Goal: Transaction & Acquisition: Obtain resource

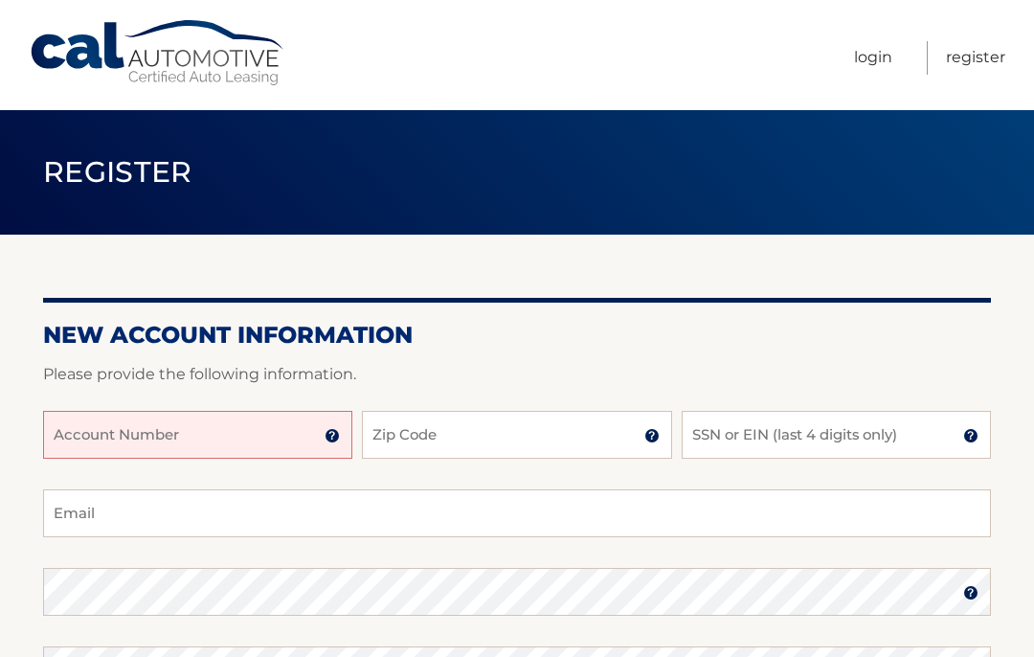
click at [87, 440] on input "Account Number" at bounding box center [197, 435] width 309 height 48
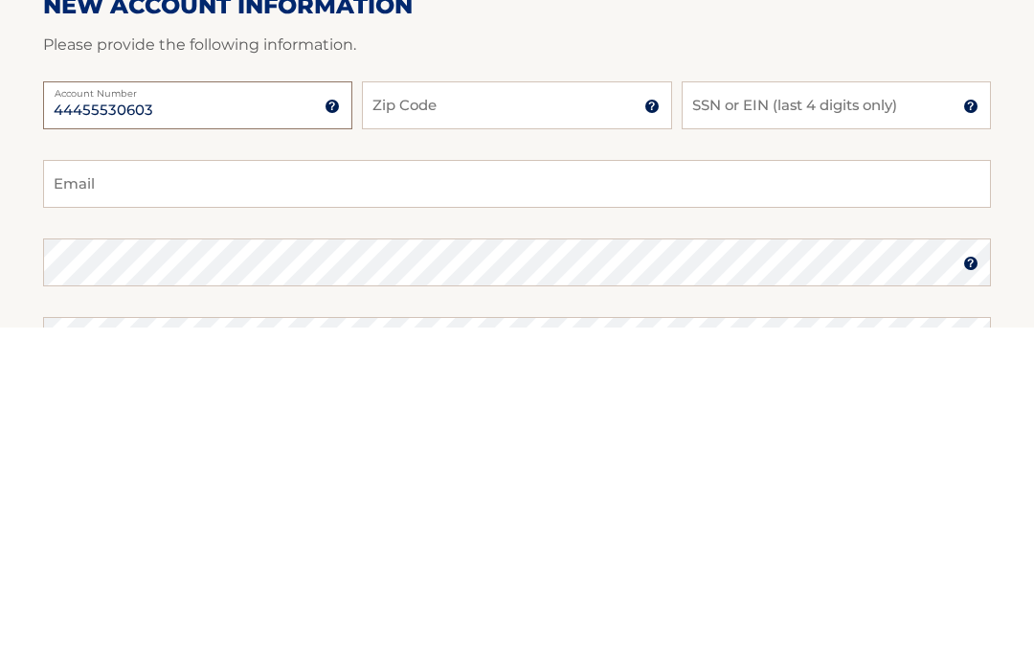
type input "44455530603"
click at [403, 411] on input "Zip Code" at bounding box center [516, 435] width 309 height 48
type input "18929"
click at [714, 411] on input "SSN or EIN (last 4 digits only)" at bounding box center [836, 435] width 309 height 48
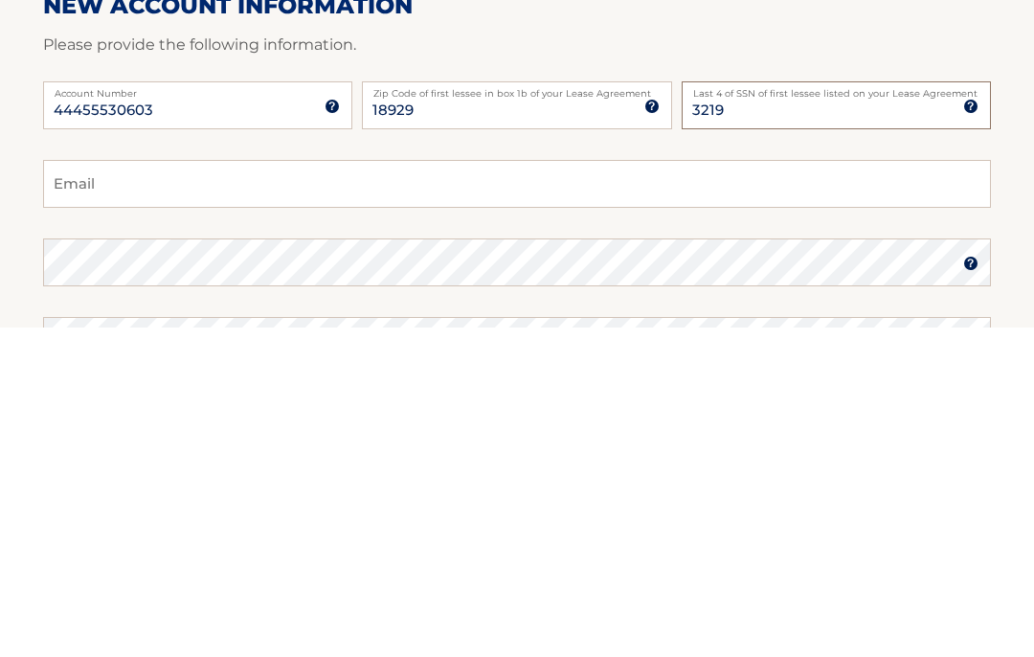
type input "3219"
click at [71, 489] on input "Email" at bounding box center [517, 513] width 948 height 48
type input "[EMAIL_ADDRESS][PERSON_NAME][DOMAIN_NAME]"
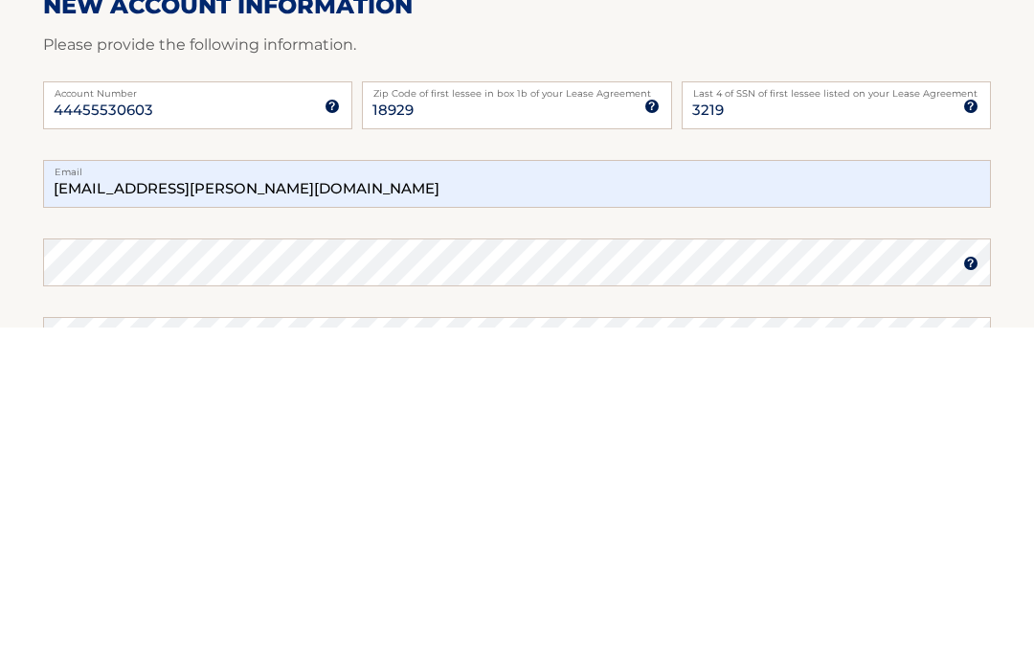
scroll to position [329, 0]
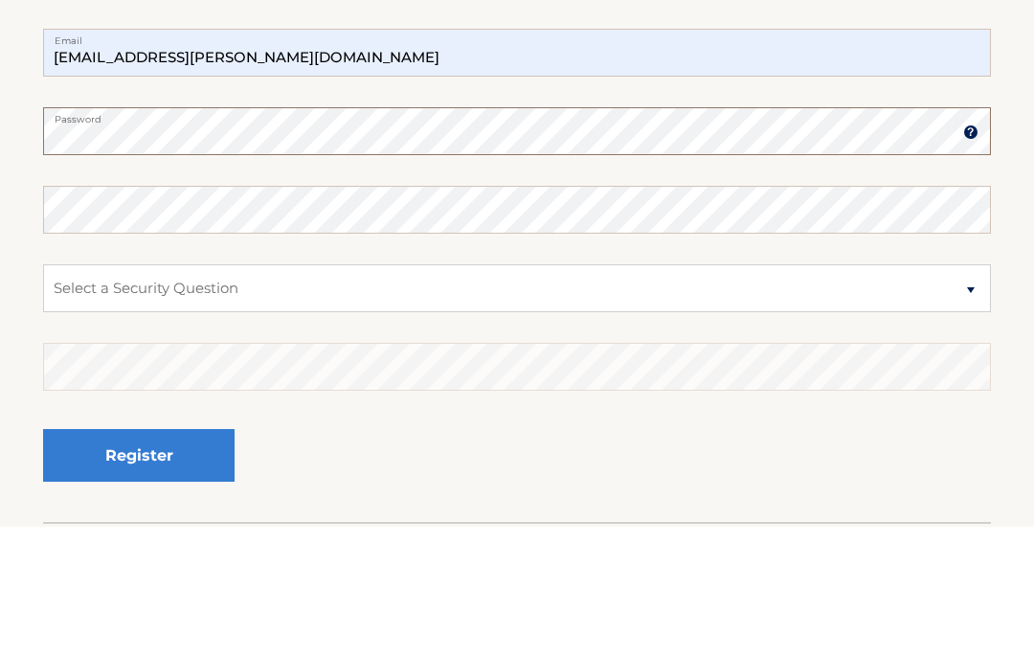
click at [139, 560] on button "Register" at bounding box center [138, 586] width 191 height 53
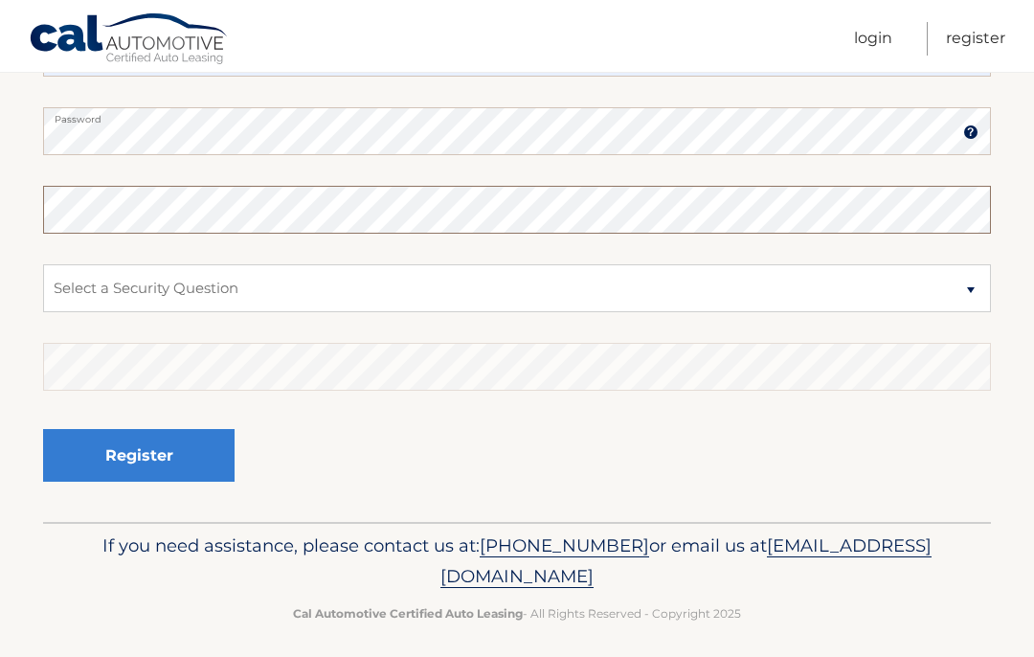
scroll to position [459, 0]
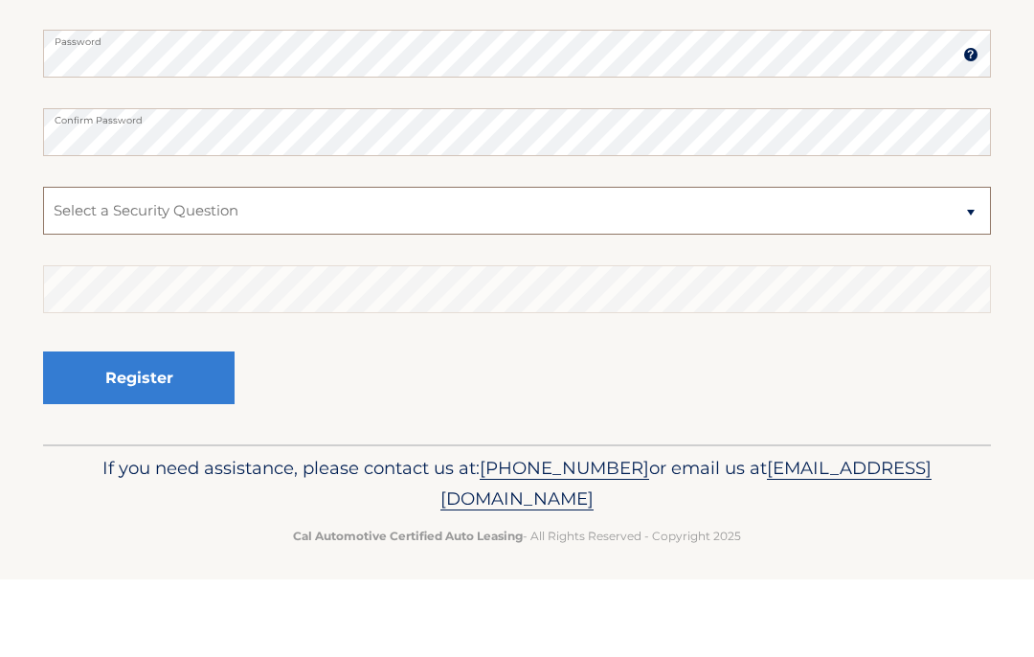
click at [83, 265] on select "Select a Security Question What was the name of your elementary school? What is…" at bounding box center [517, 289] width 948 height 48
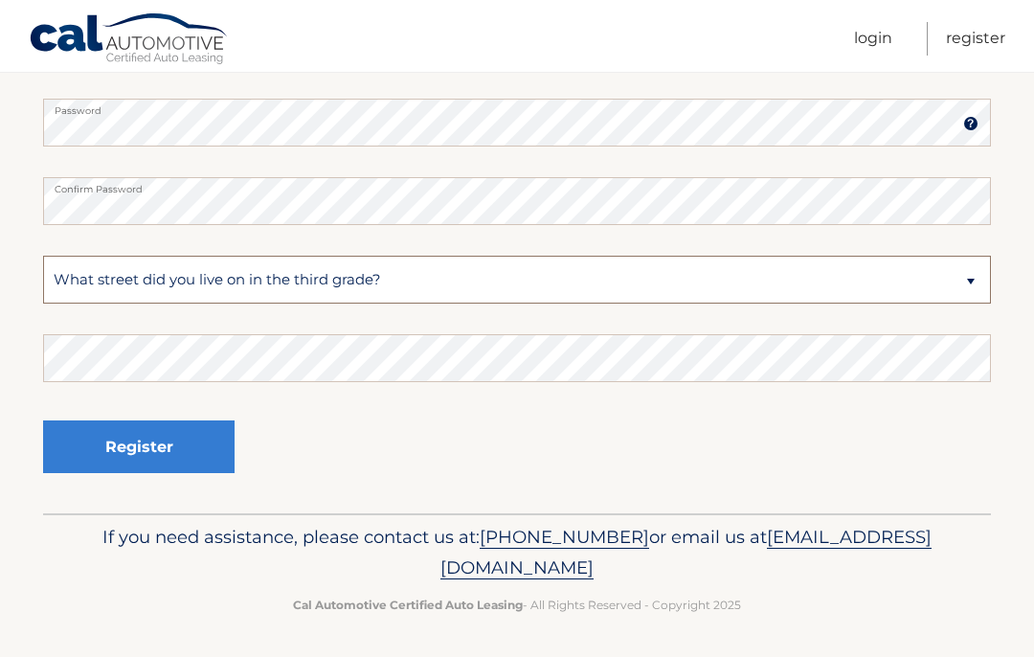
click at [429, 296] on select "Select a Security Question What was the name of your elementary school? What is…" at bounding box center [517, 280] width 948 height 48
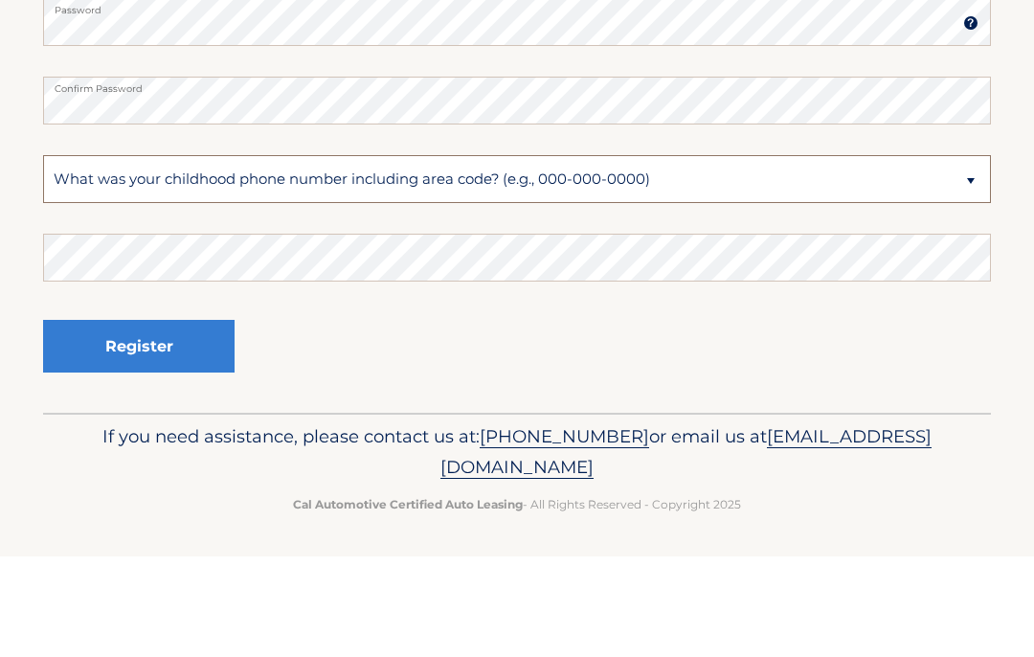
click at [373, 256] on select "Select a Security Question What was the name of your elementary school? What is…" at bounding box center [517, 280] width 948 height 48
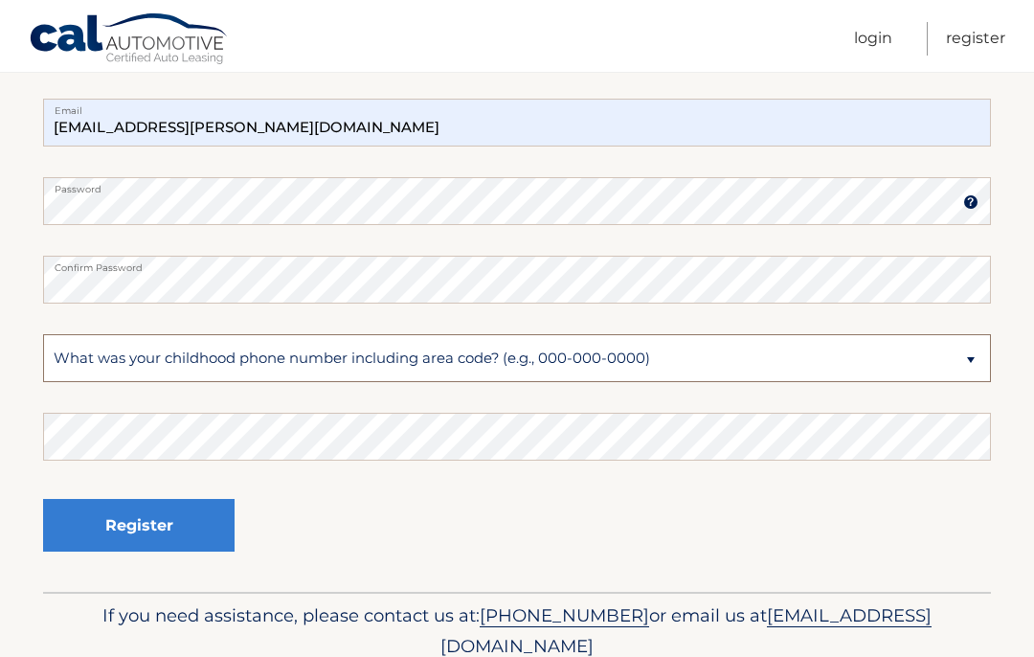
select select "3"
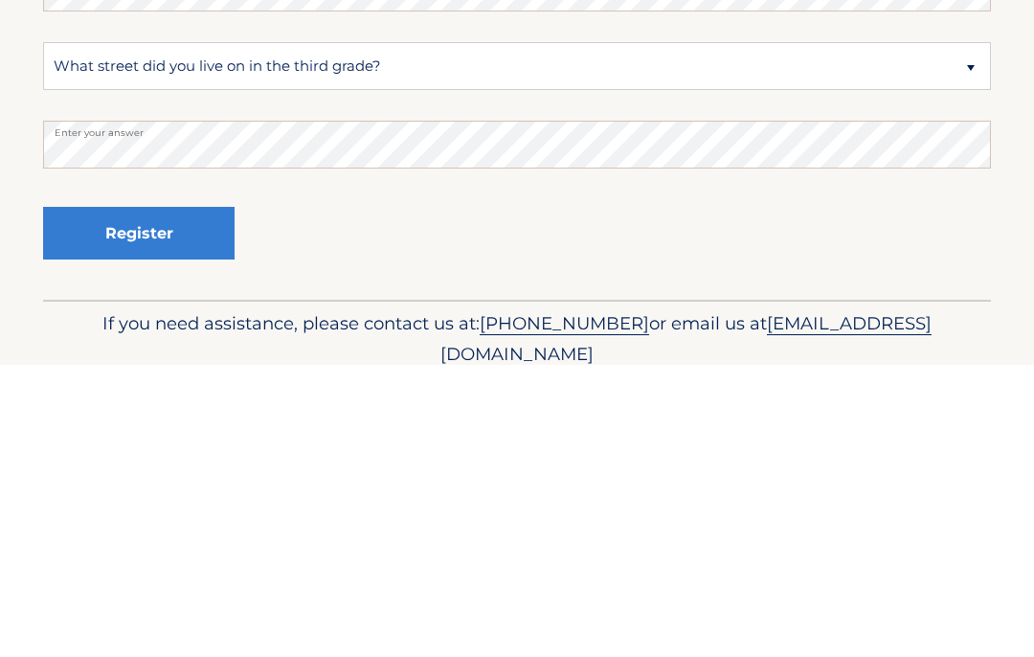
click at [176, 499] on button "Register" at bounding box center [138, 525] width 191 height 53
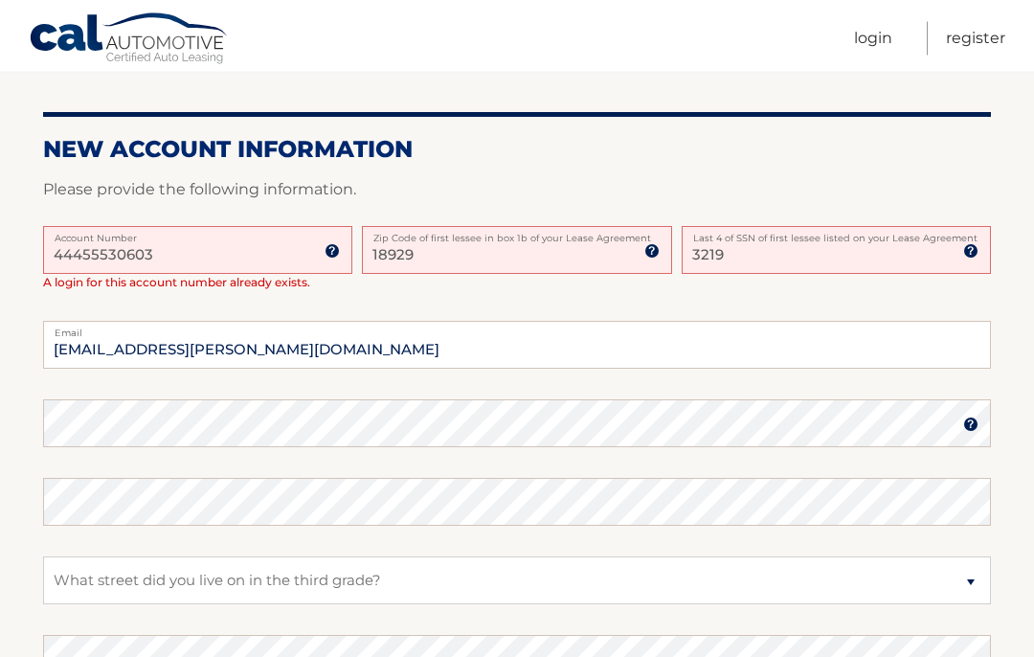
scroll to position [418, 0]
click at [335, 251] on img at bounding box center [332, 250] width 15 height 15
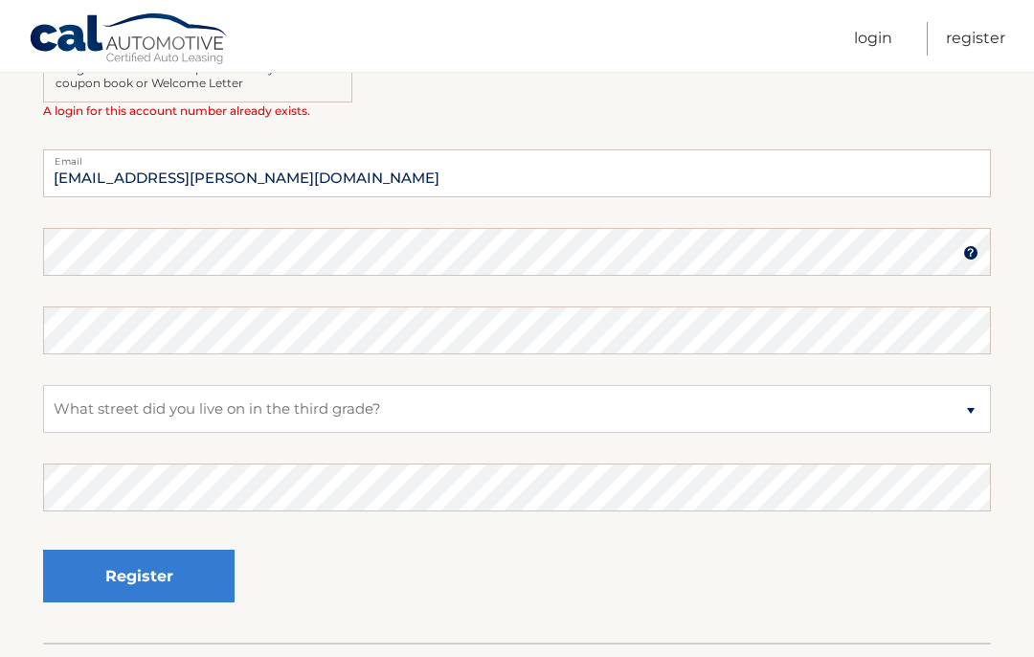
scroll to position [766, 0]
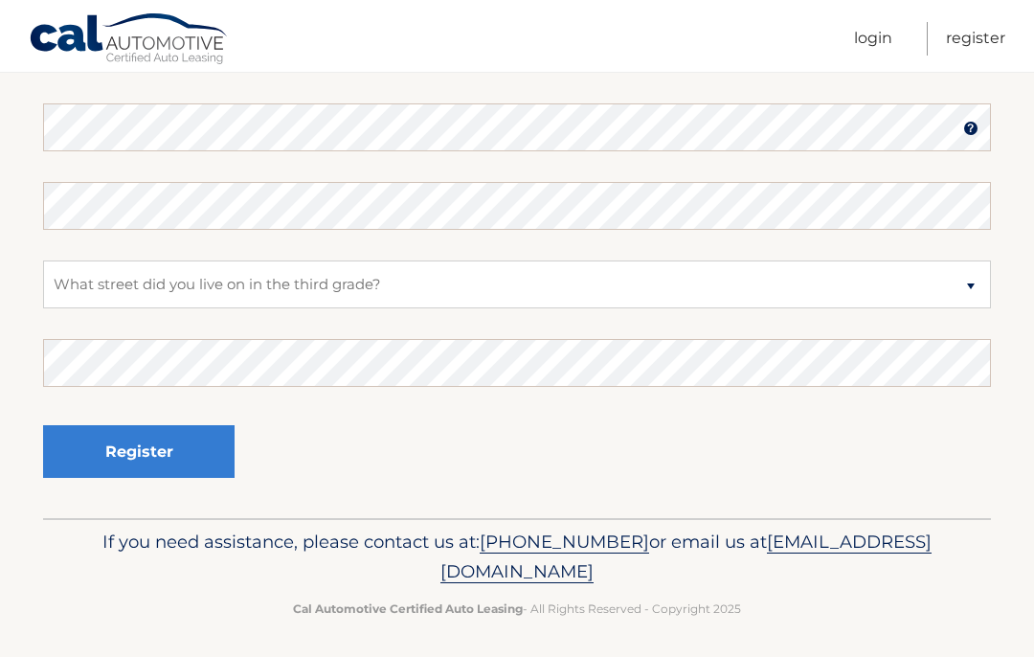
click at [871, 38] on link "Login" at bounding box center [873, 39] width 38 height 34
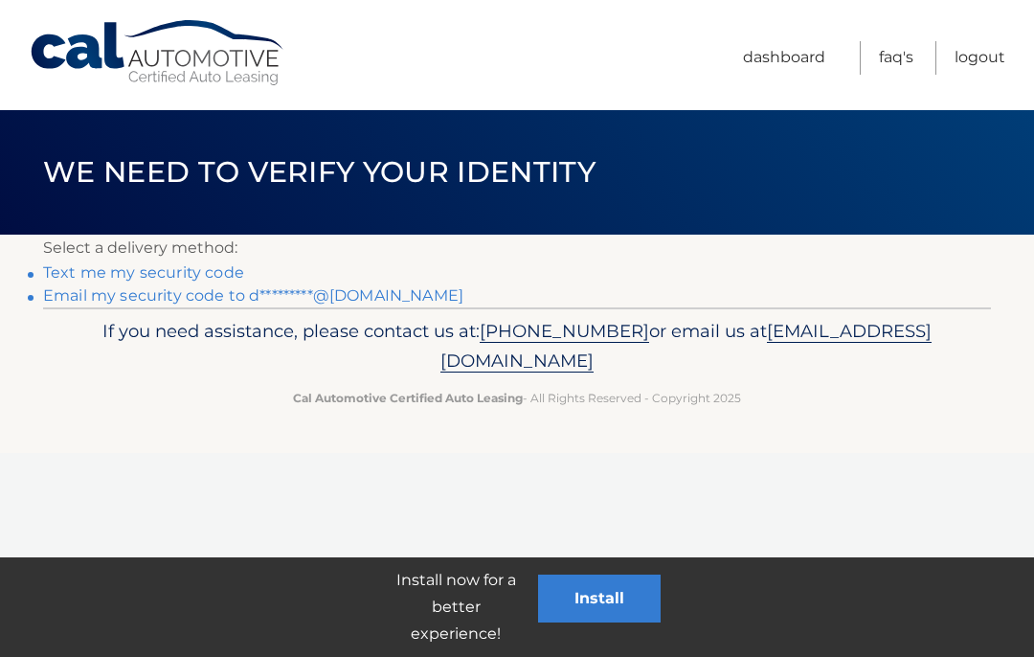
click at [370, 286] on link "Email my security code to d*********@hotmail.com" at bounding box center [253, 295] width 420 height 18
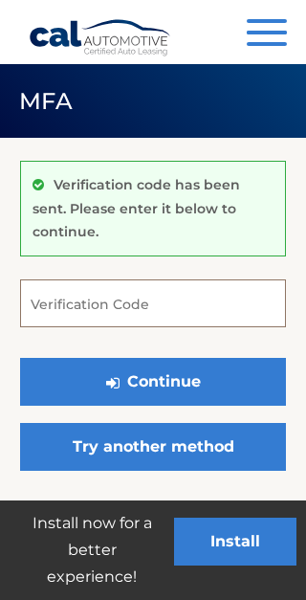
click at [71, 280] on input "Verification Code" at bounding box center [153, 304] width 266 height 48
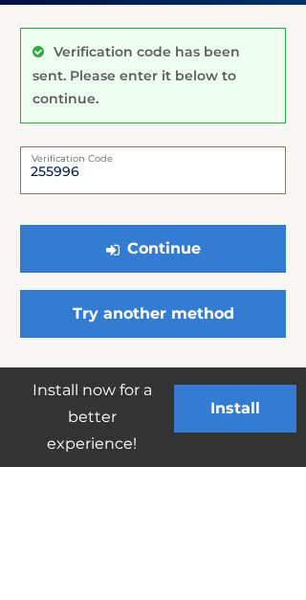
type input "255996"
click at [178, 358] on button "Continue" at bounding box center [153, 382] width 266 height 48
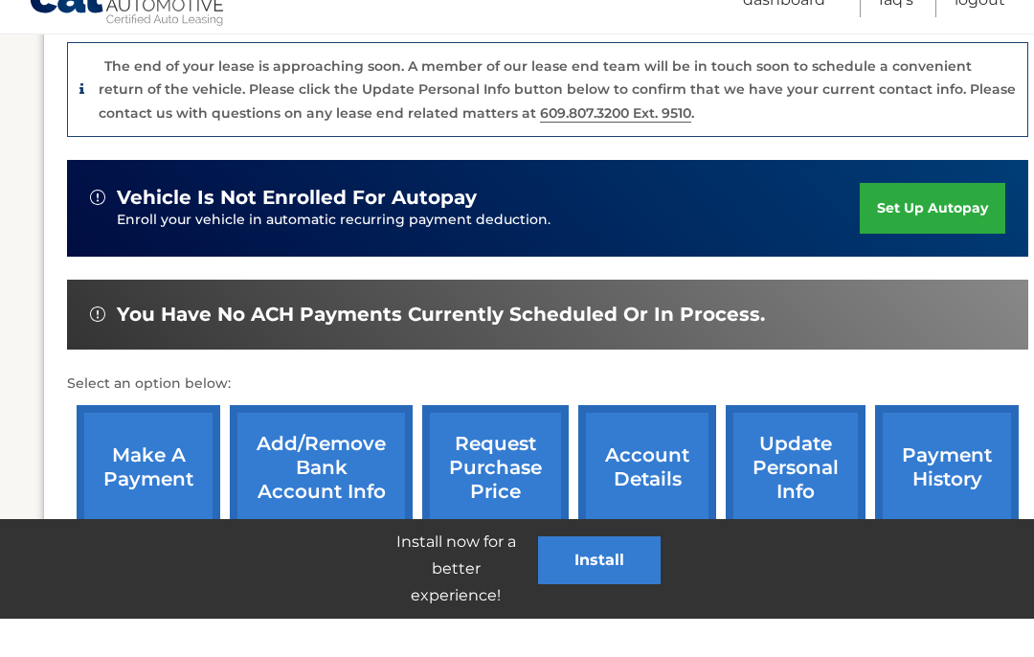
scroll to position [503, 0]
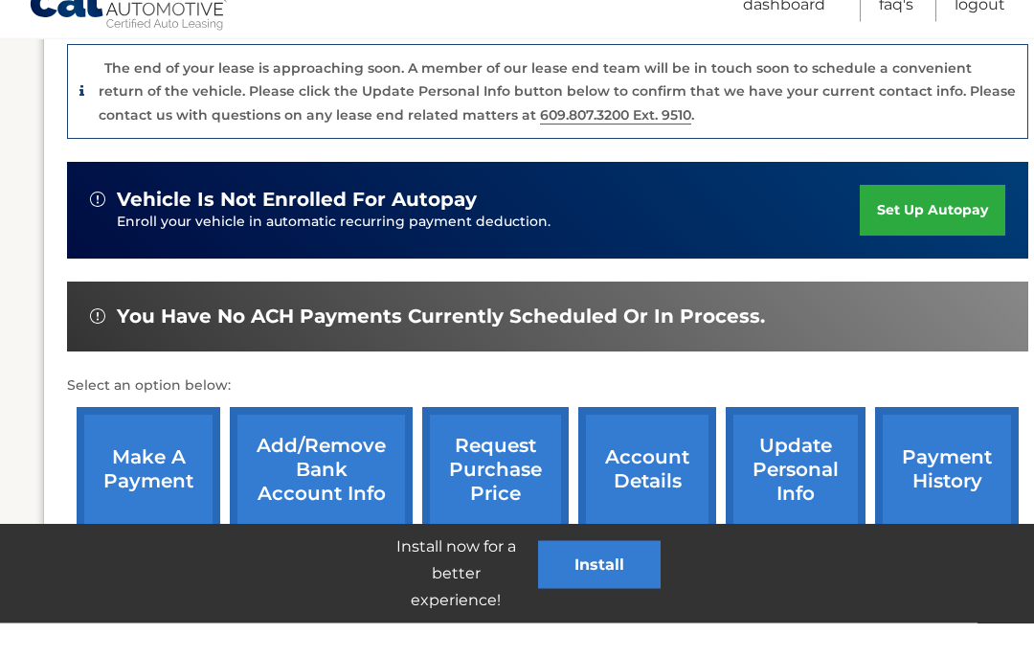
click at [305, 441] on link "request purchase price" at bounding box center [495, 503] width 146 height 125
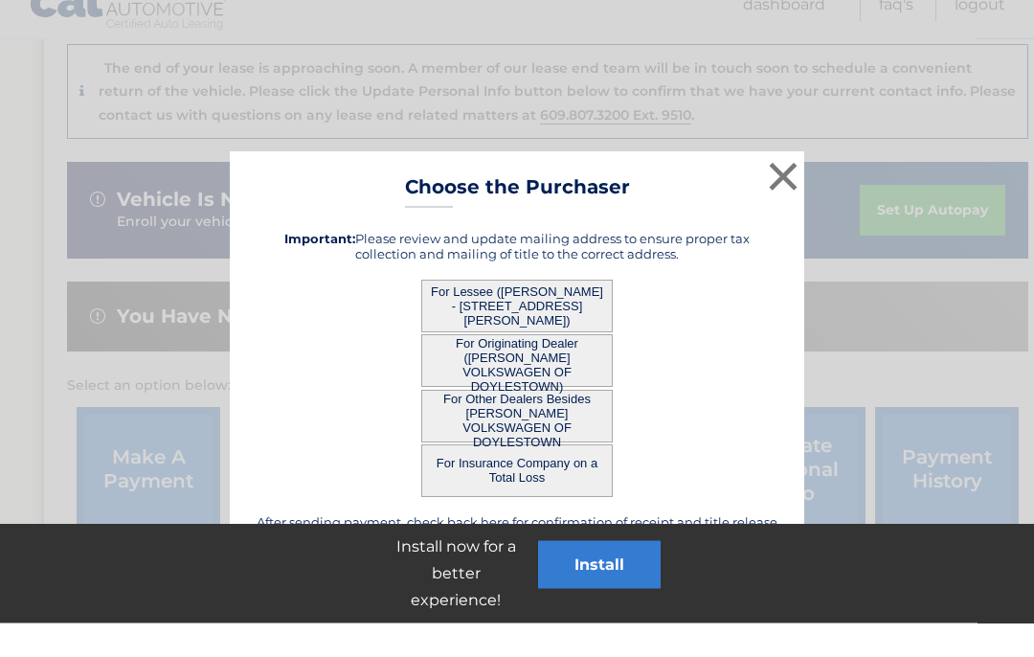
click at [305, 314] on button "For Lessee ([PERSON_NAME] - [STREET_ADDRESS][PERSON_NAME])" at bounding box center [516, 340] width 191 height 53
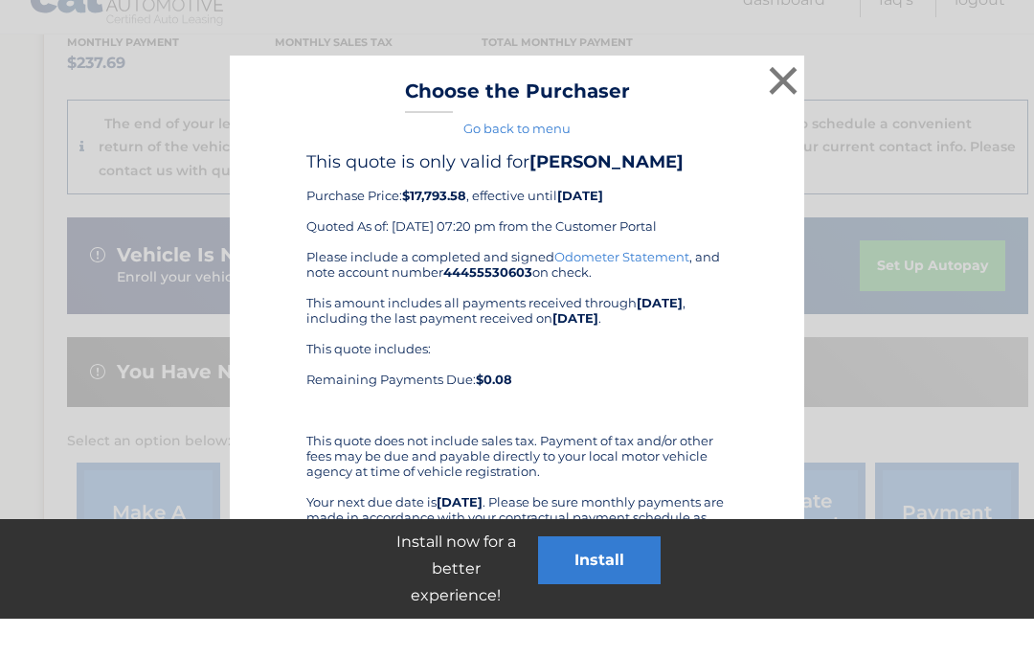
scroll to position [444, 0]
click at [305, 99] on button "×" at bounding box center [783, 118] width 38 height 38
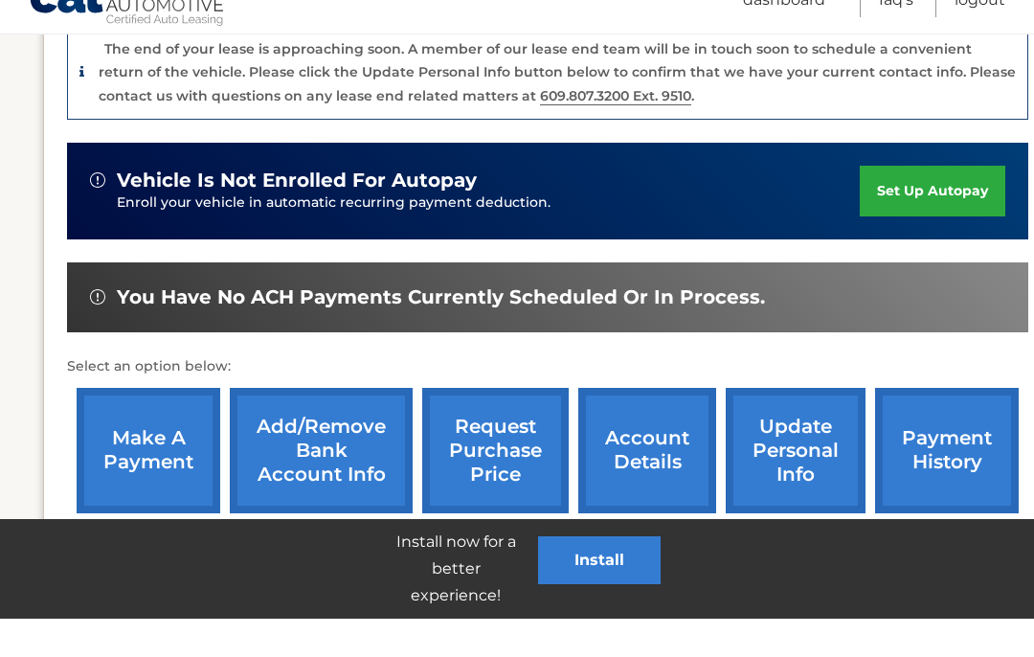
scroll to position [537, 0]
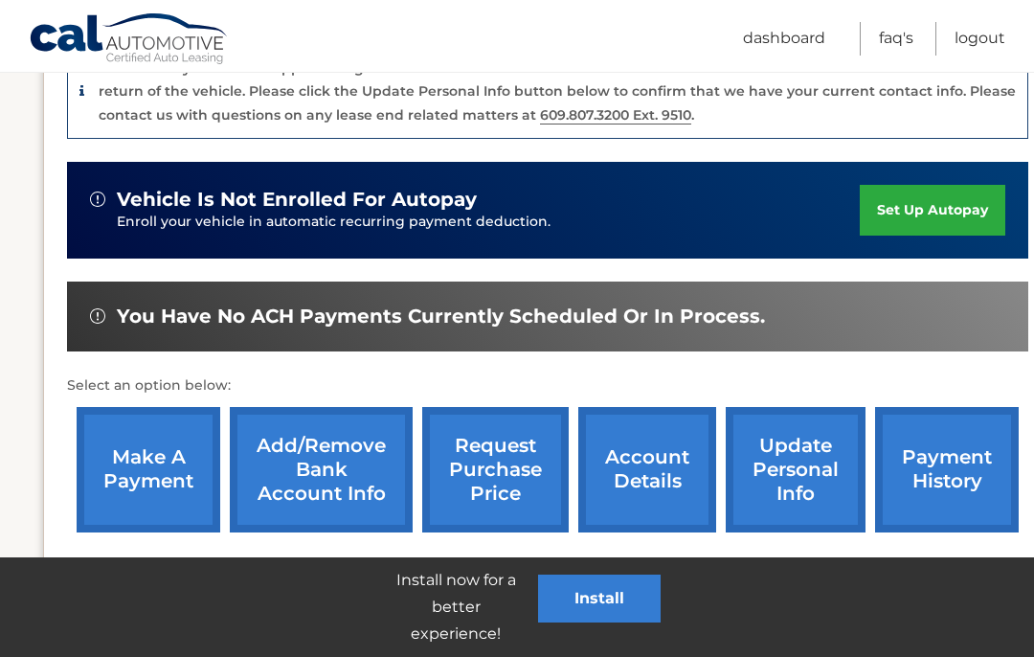
click at [305, 446] on link "account details" at bounding box center [647, 469] width 138 height 125
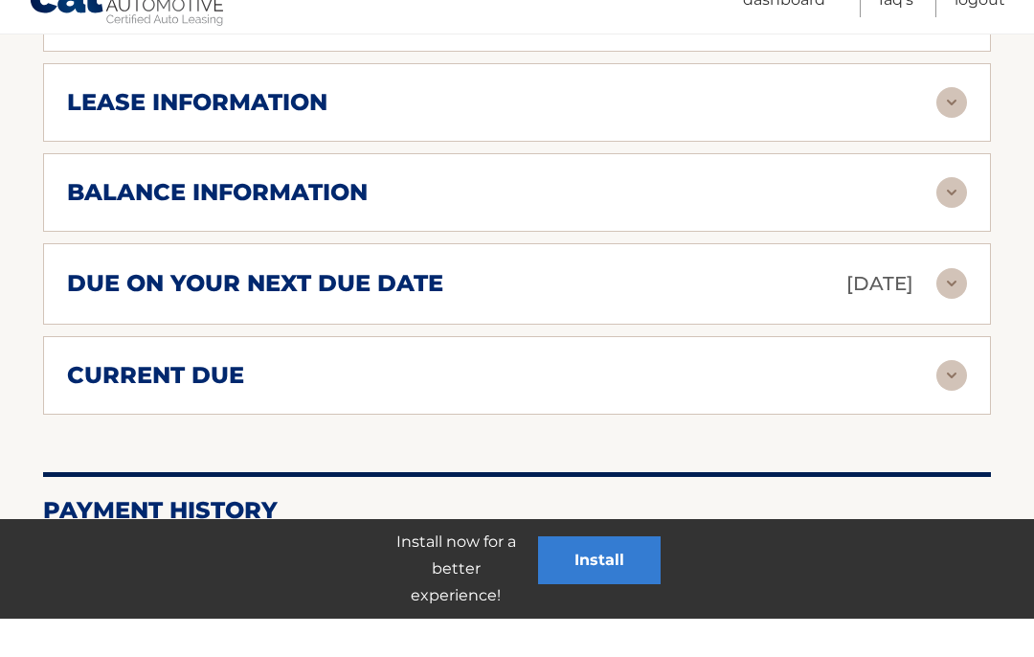
scroll to position [1111, 0]
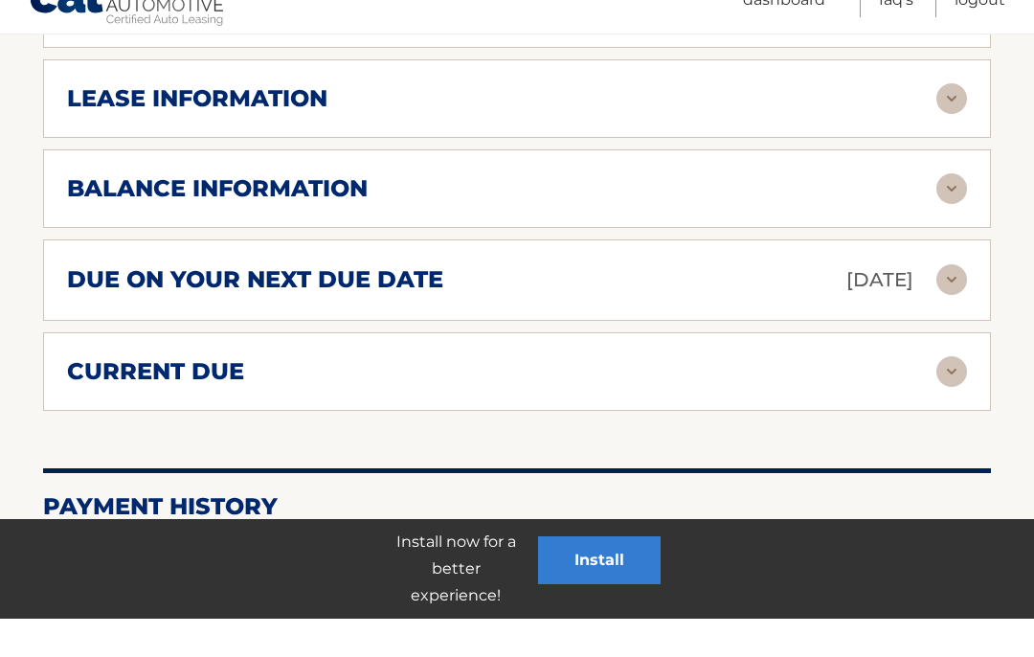
click at [739, 302] on div "due on your next due date Sep 22, 2025" at bounding box center [501, 319] width 869 height 34
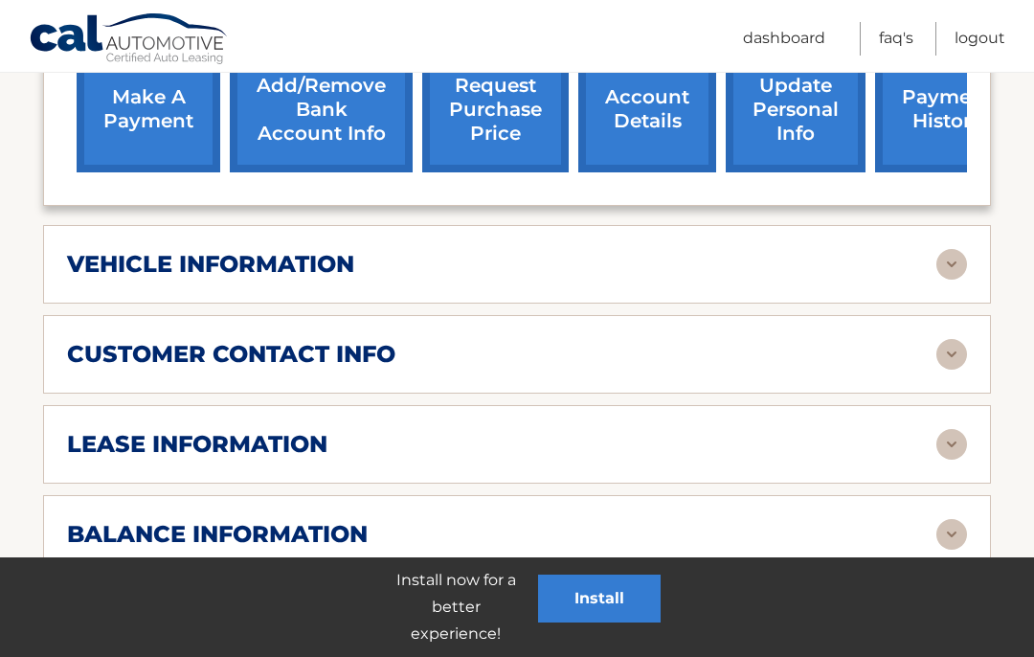
scroll to position [803, 0]
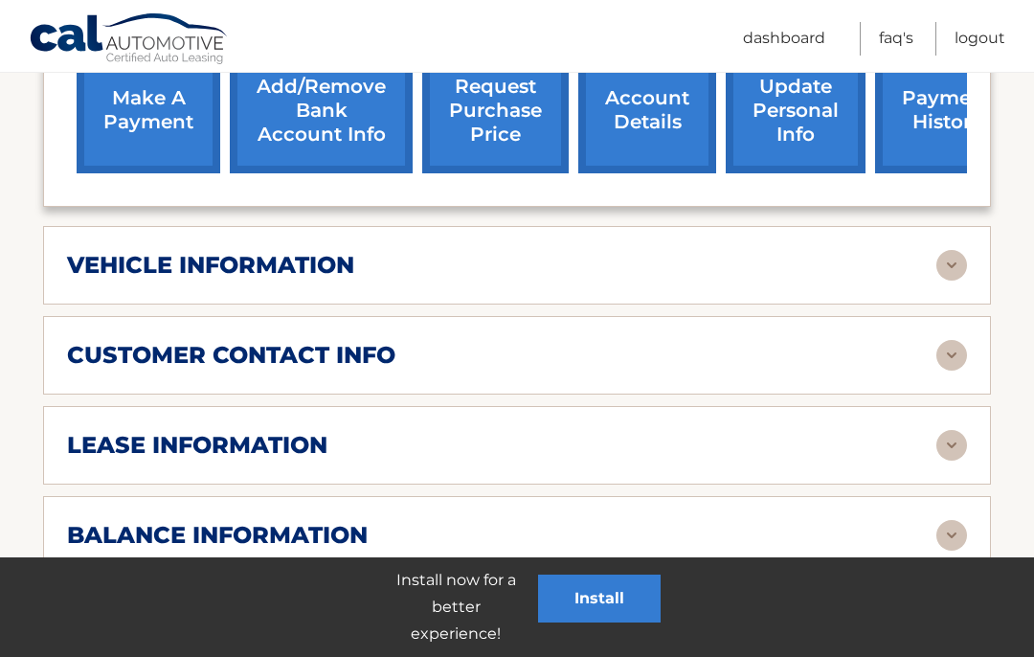
click at [683, 251] on div "vehicle information" at bounding box center [501, 265] width 869 height 29
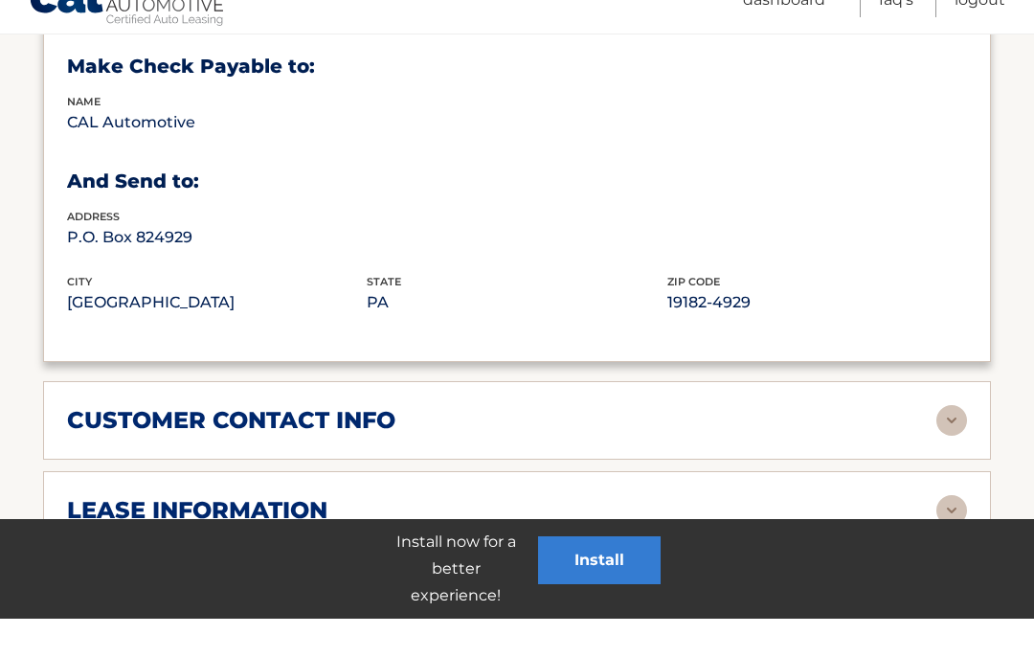
scroll to position [1163, 0]
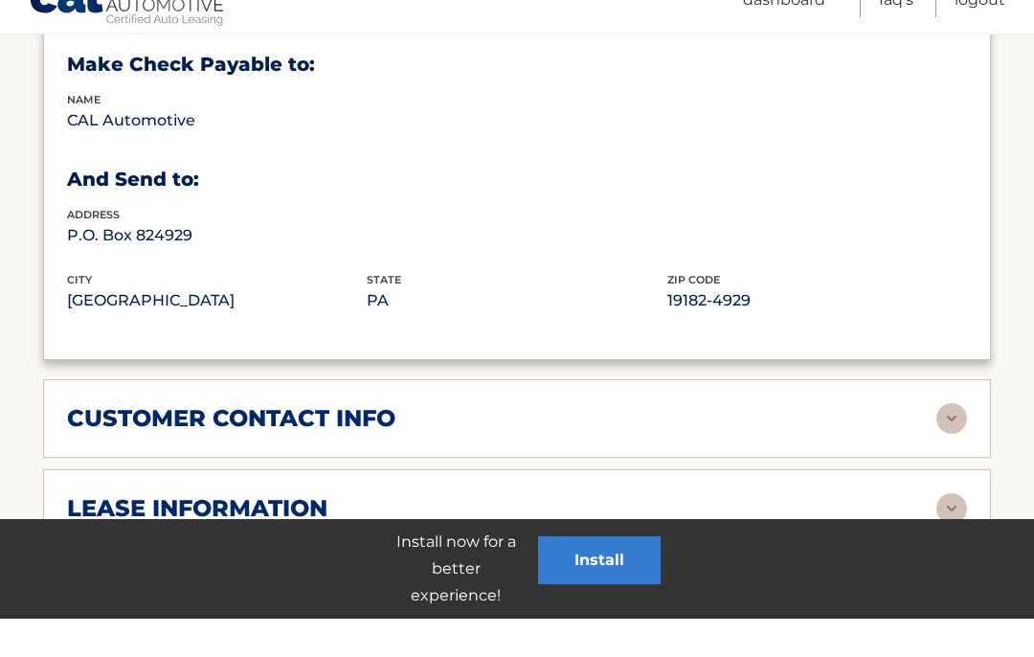
click at [665, 442] on div "customer contact info" at bounding box center [501, 456] width 869 height 29
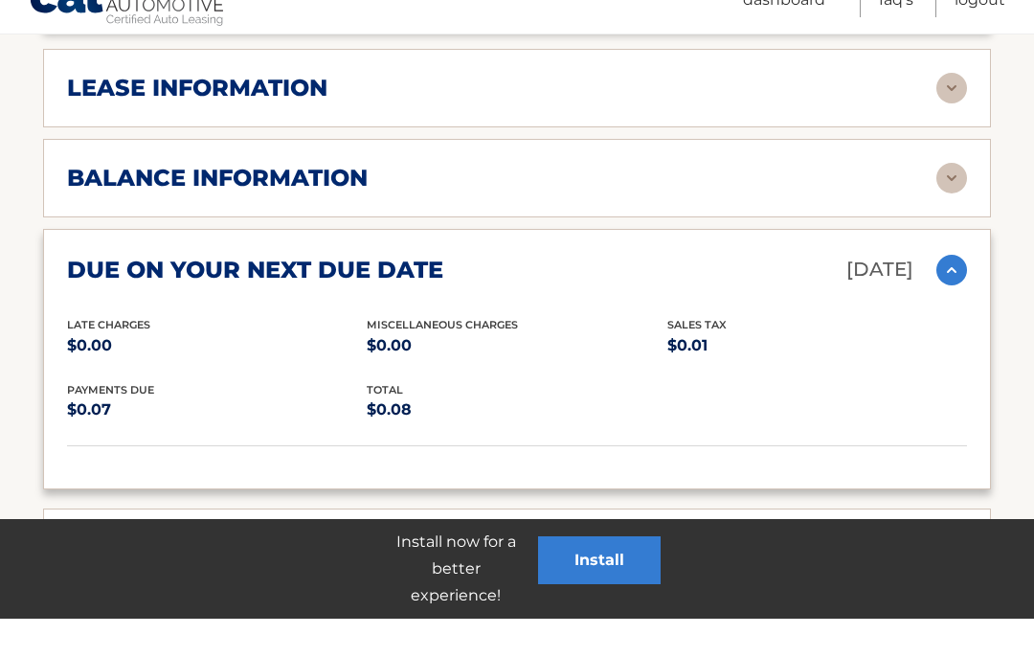
scroll to position [1968, 0]
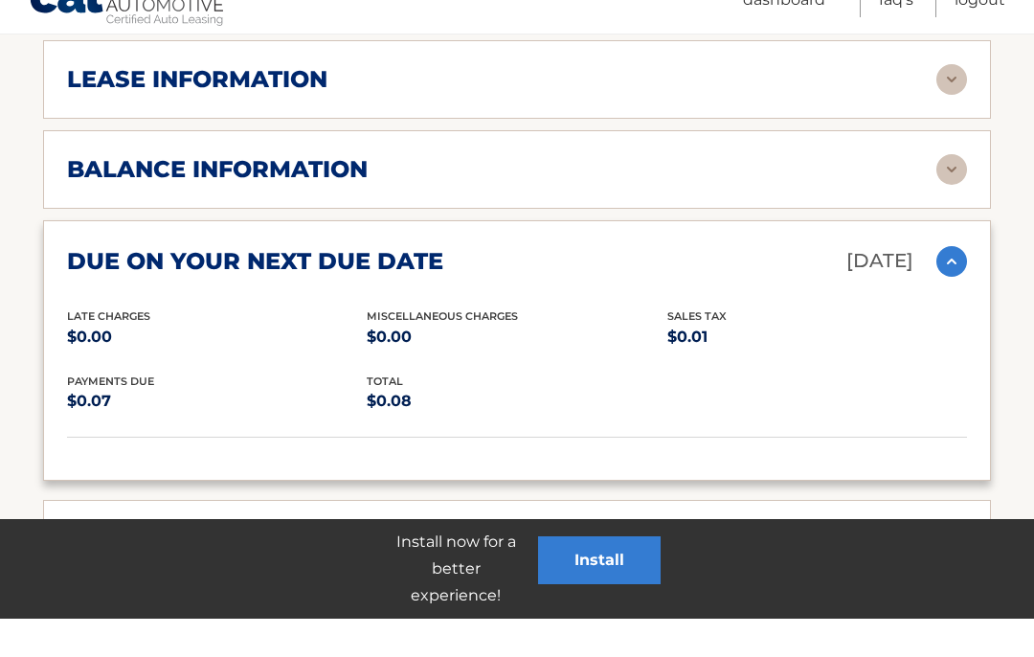
click at [812, 193] on div "balance information" at bounding box center [501, 207] width 869 height 29
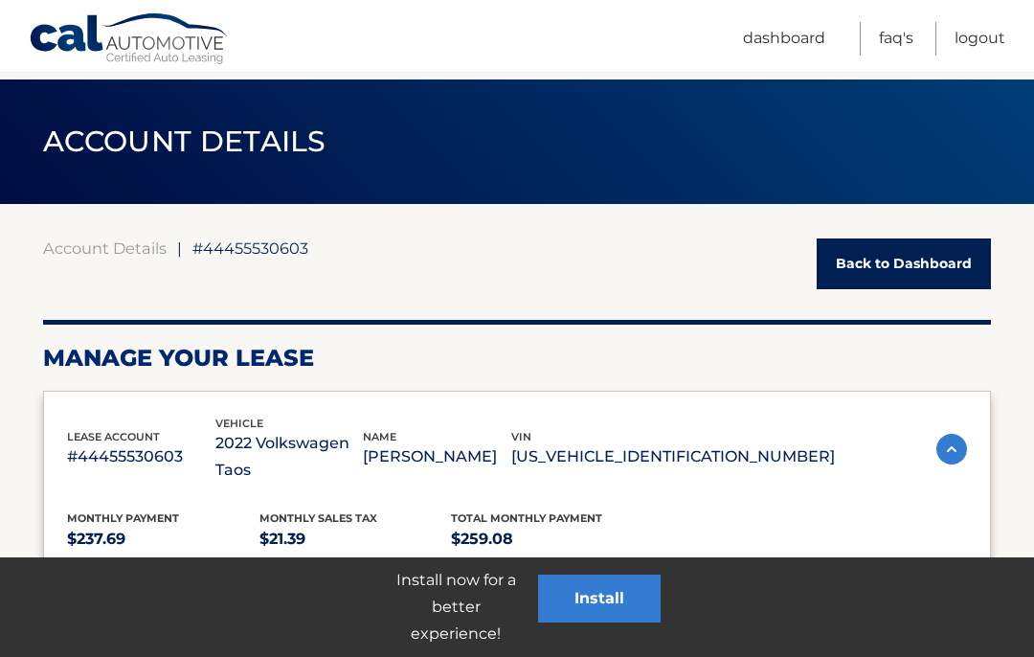
scroll to position [0, 0]
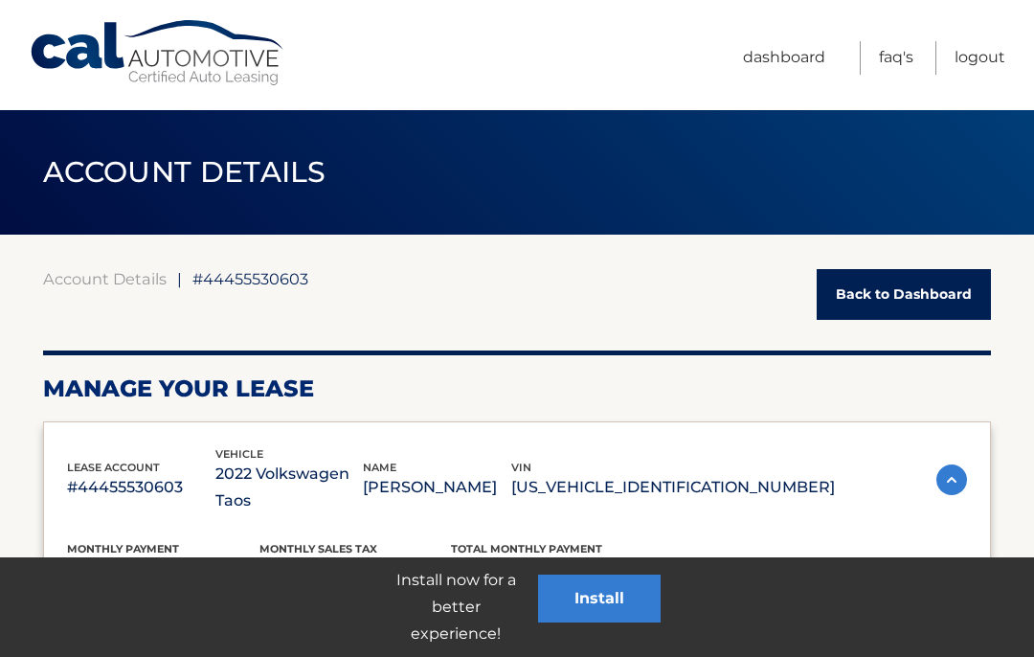
click at [929, 293] on link "Back to Dashboard" at bounding box center [904, 294] width 174 height 51
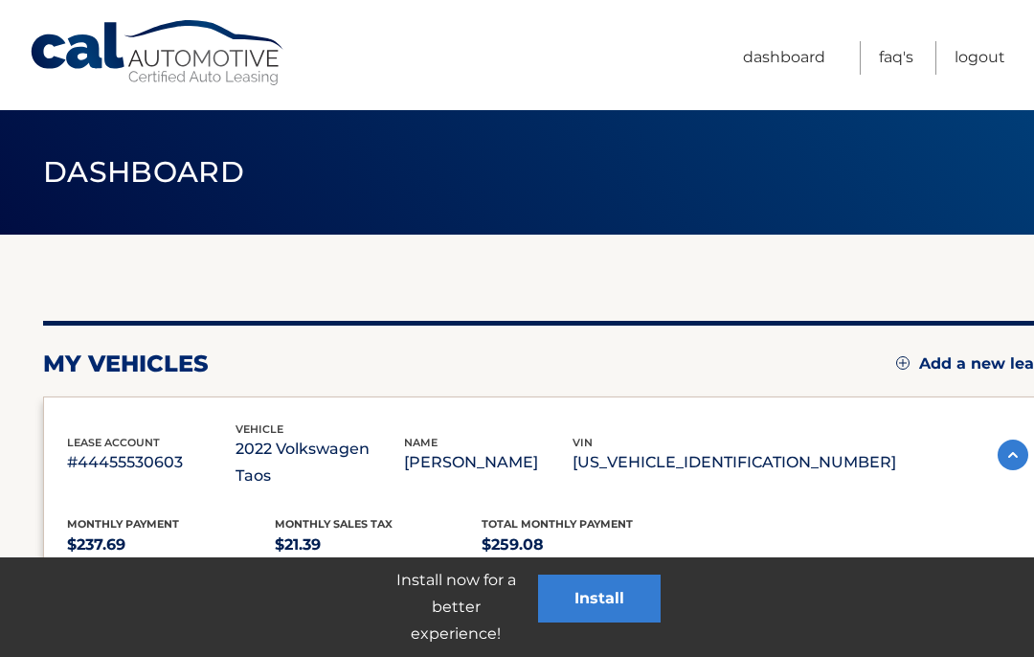
click at [792, 71] on link "Dashboard" at bounding box center [784, 58] width 82 height 34
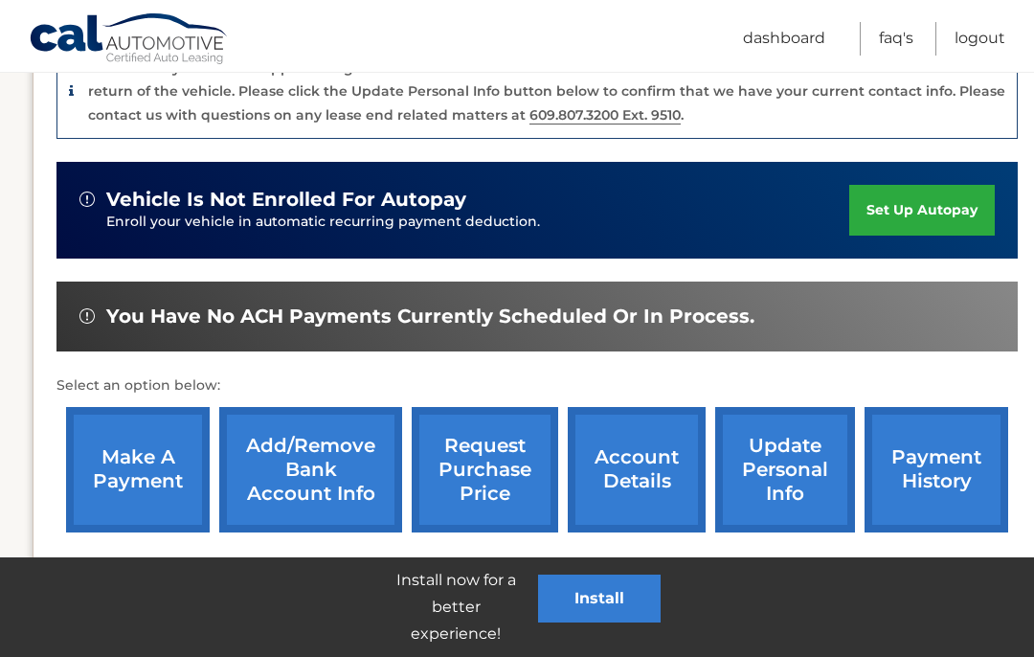
scroll to position [537, 0]
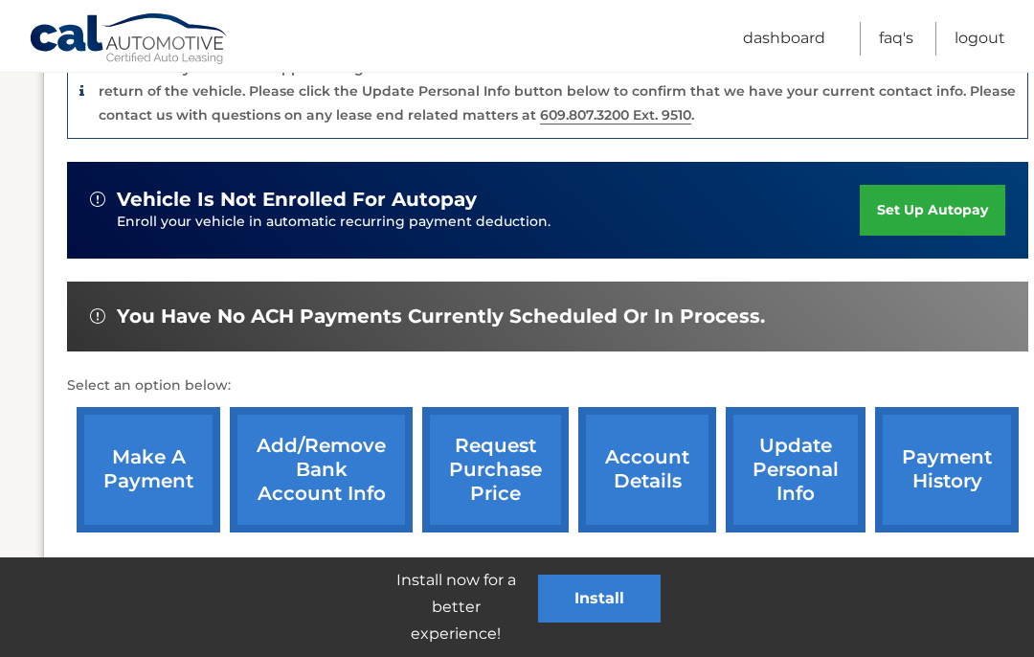
click at [802, 422] on link "update personal info" at bounding box center [796, 469] width 140 height 125
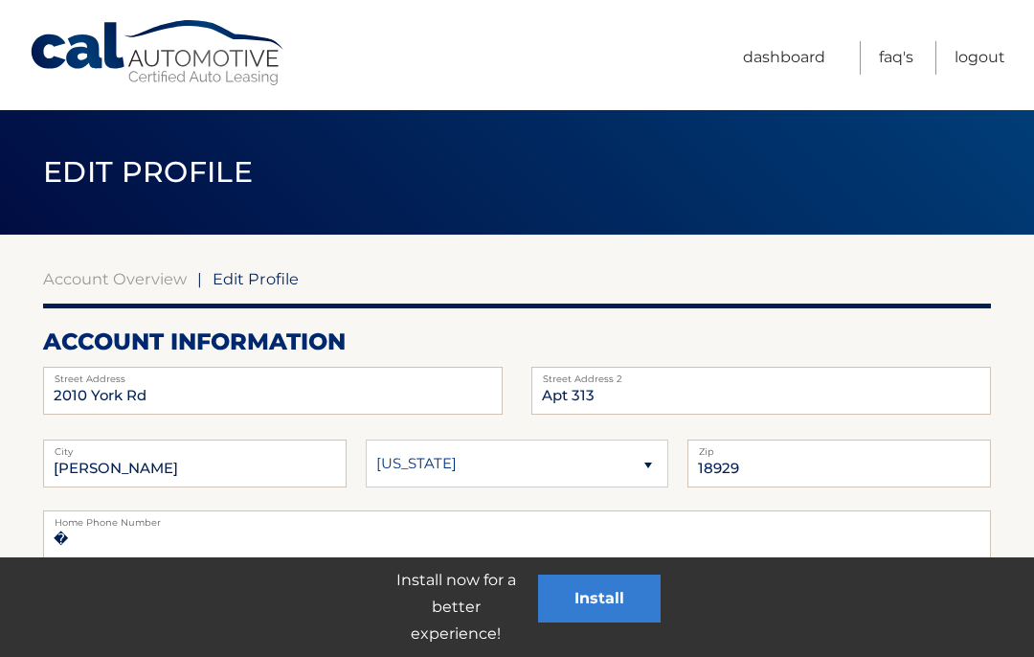
click at [789, 70] on link "Dashboard" at bounding box center [784, 58] width 82 height 34
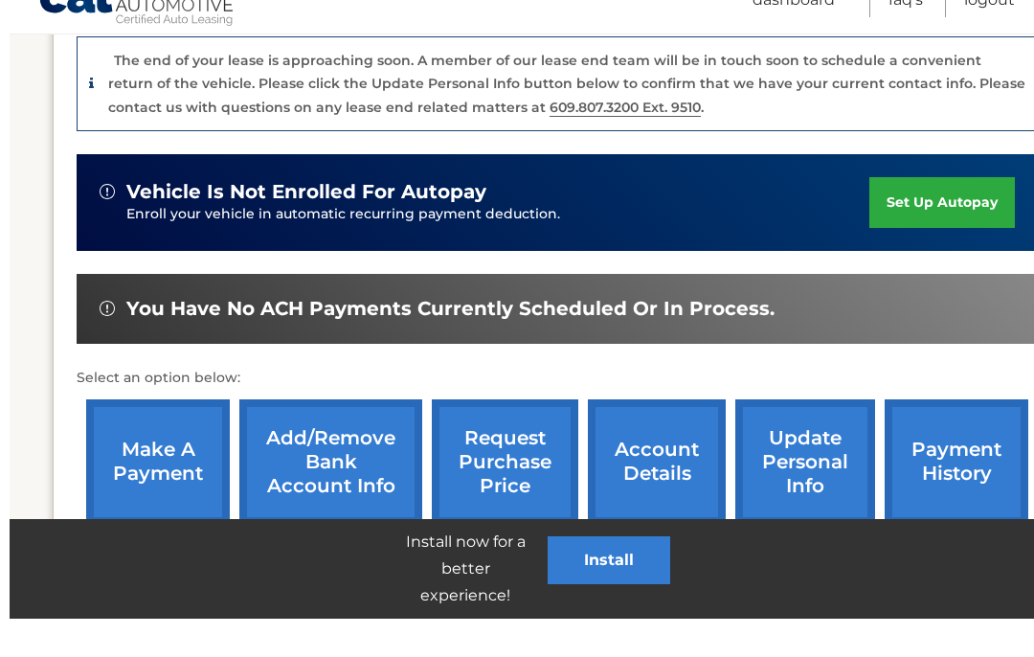
scroll to position [537, 0]
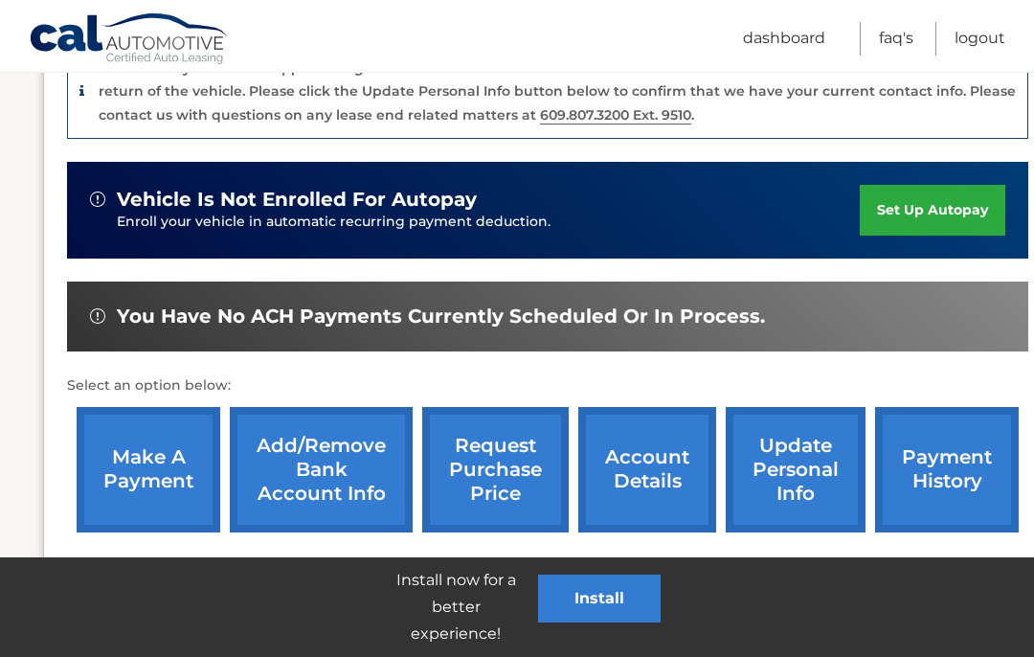
click at [495, 440] on link "request purchase price" at bounding box center [495, 469] width 146 height 125
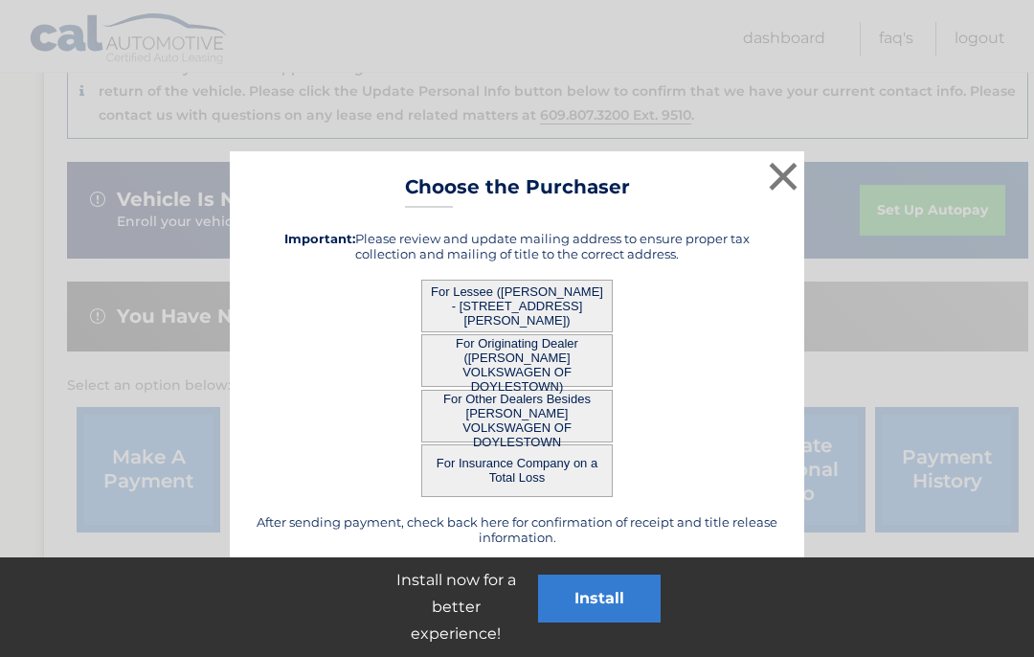
click at [549, 360] on button "For Originating Dealer (FRED BEANS VOLKSWAGEN OF DOYLESTOWN)" at bounding box center [516, 360] width 191 height 53
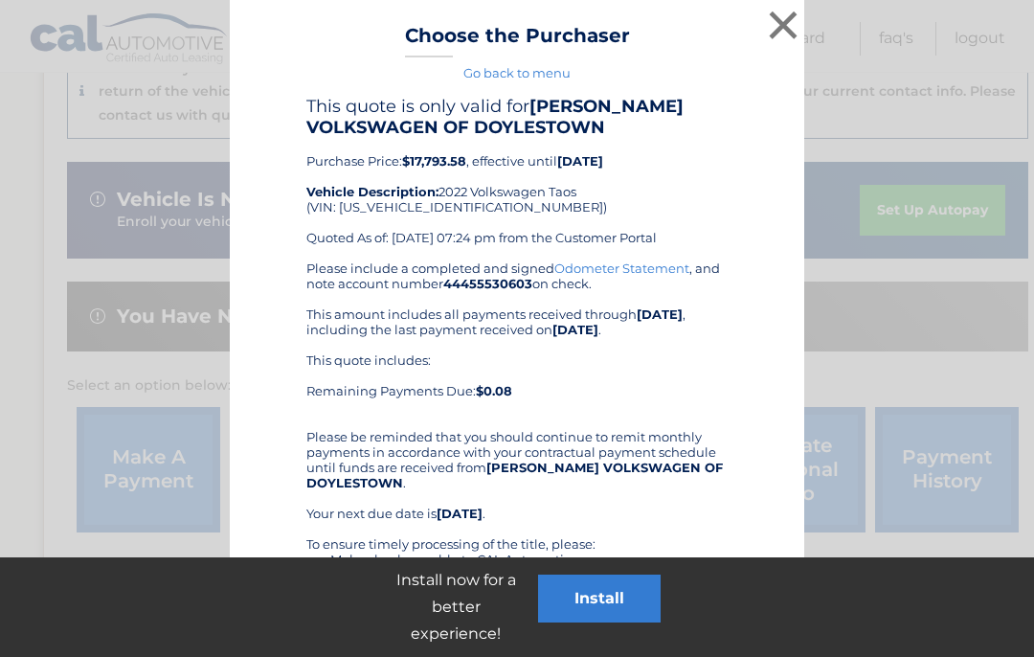
click at [787, 29] on button "×" at bounding box center [783, 25] width 38 height 38
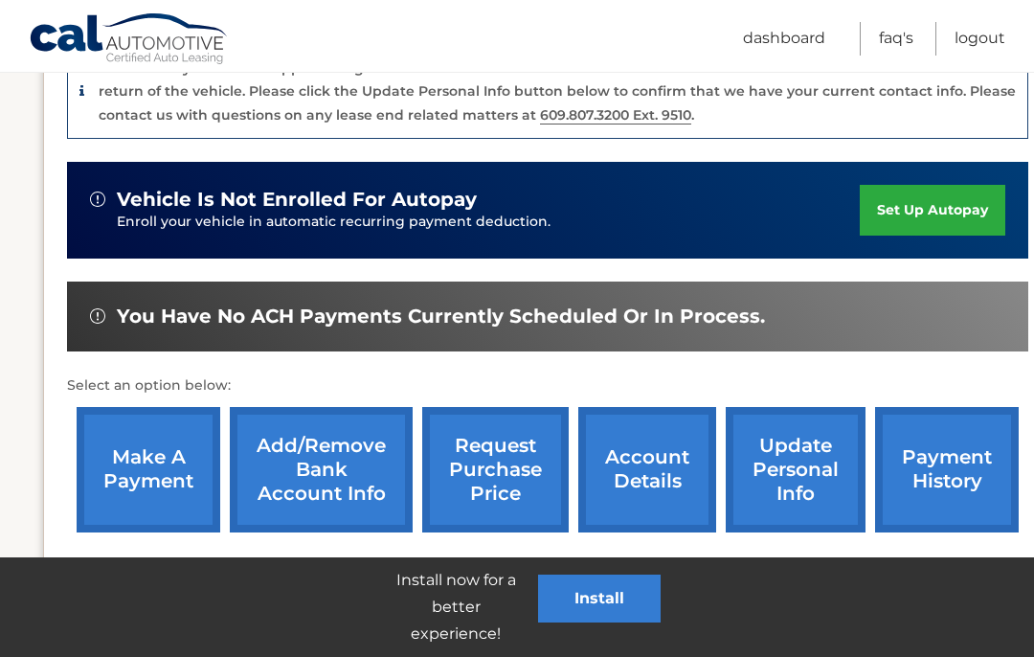
click at [498, 439] on link "request purchase price" at bounding box center [495, 469] width 146 height 125
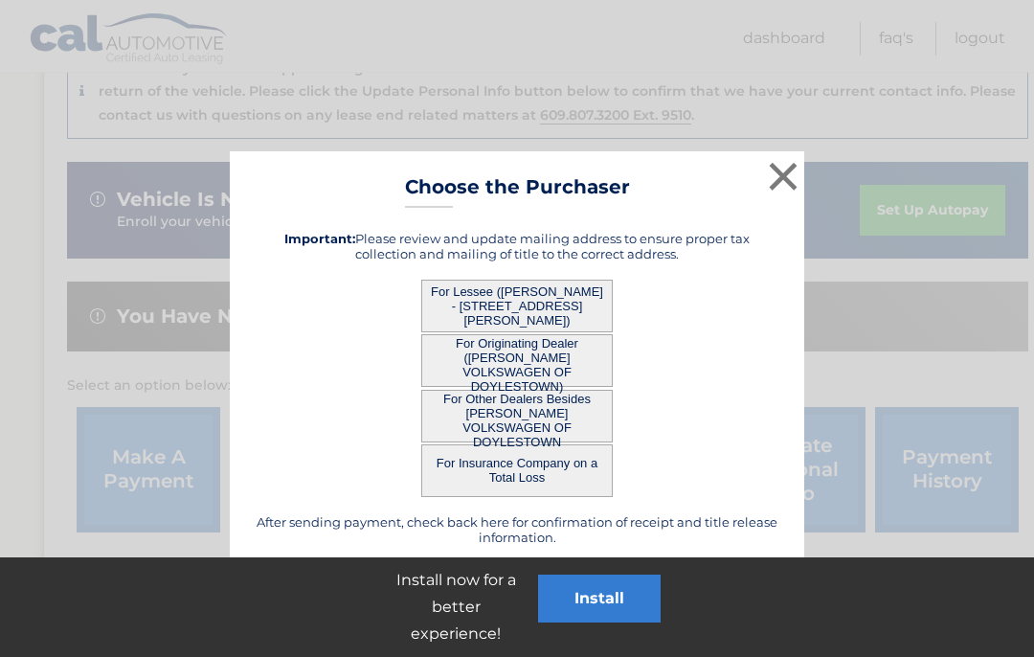
click at [559, 305] on button "For Lessee ([PERSON_NAME] - [STREET_ADDRESS][PERSON_NAME])" at bounding box center [516, 306] width 191 height 53
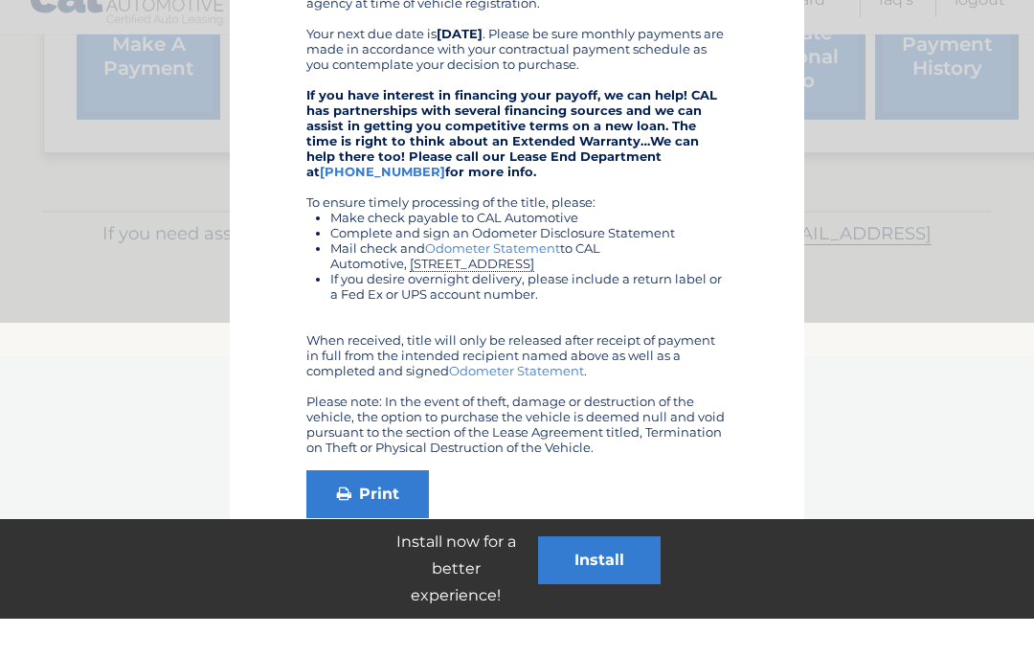
scroll to position [916, 0]
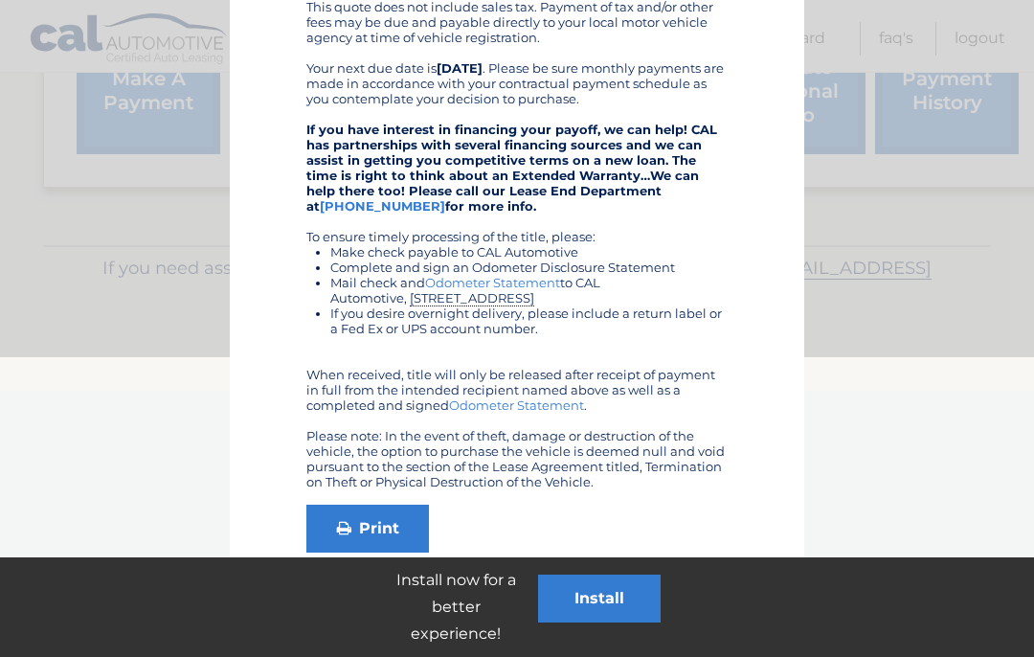
click at [528, 408] on link "Odometer Statement" at bounding box center [516, 404] width 135 height 15
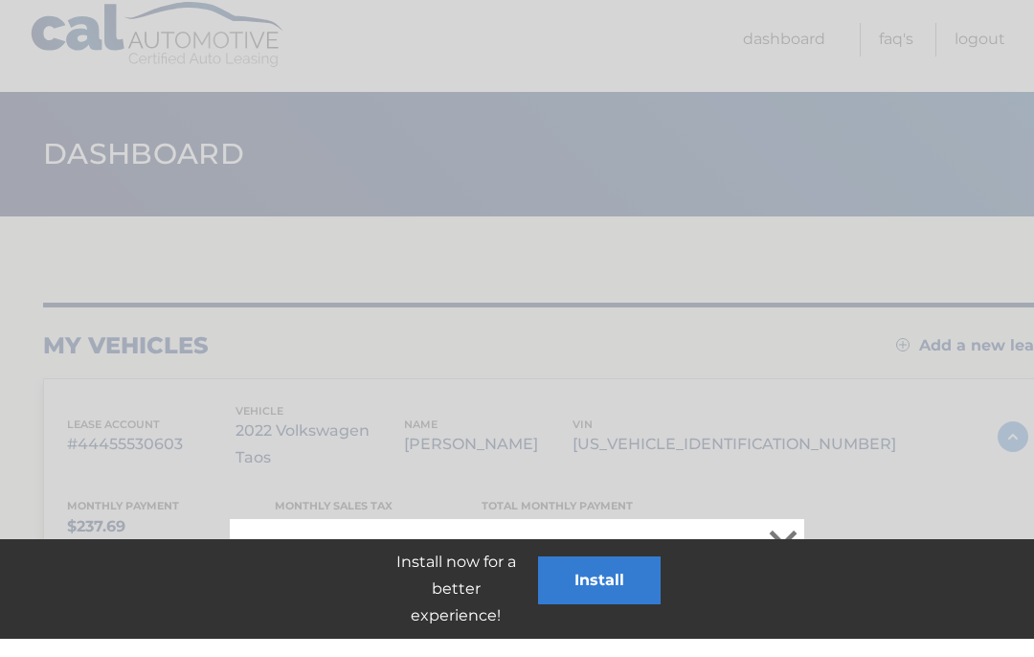
scroll to position [17, 0]
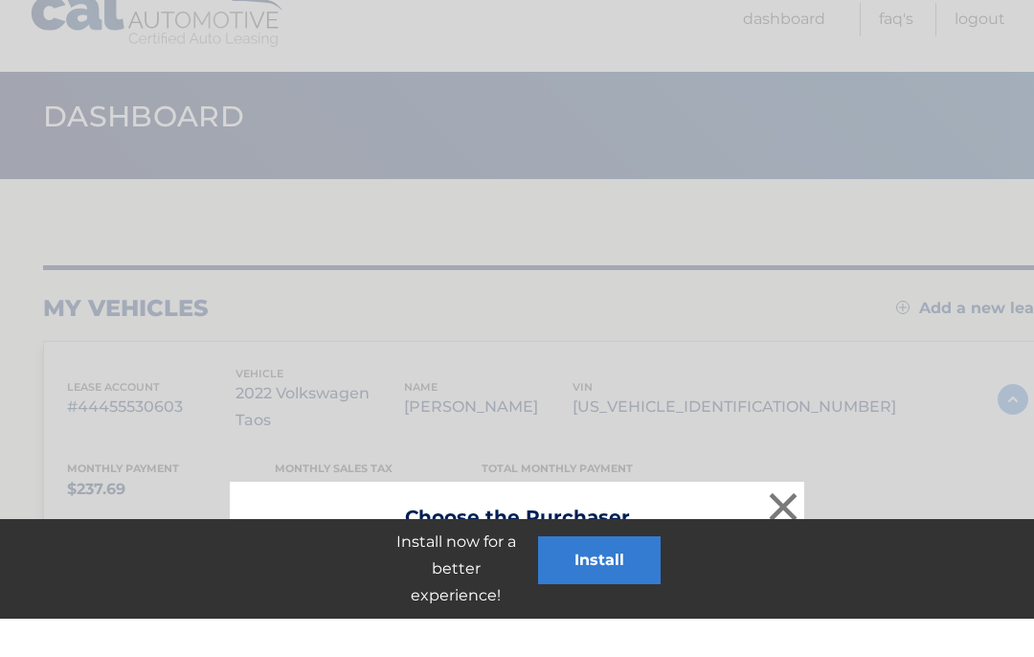
click at [800, 526] on button "×" at bounding box center [783, 545] width 38 height 38
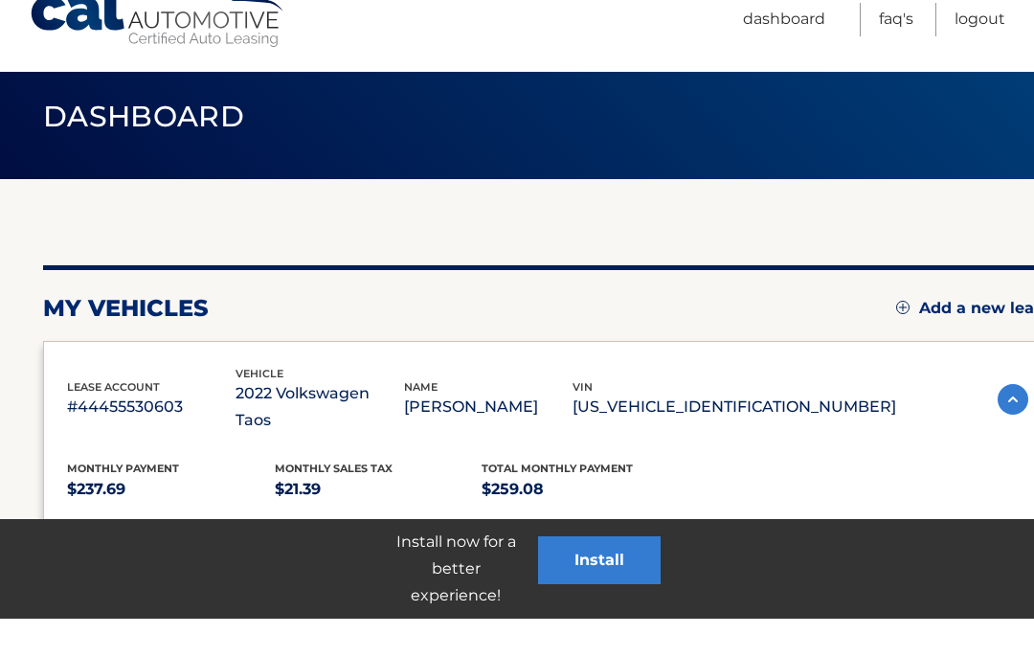
click at [762, 41] on link "Dashboard" at bounding box center [784, 58] width 82 height 34
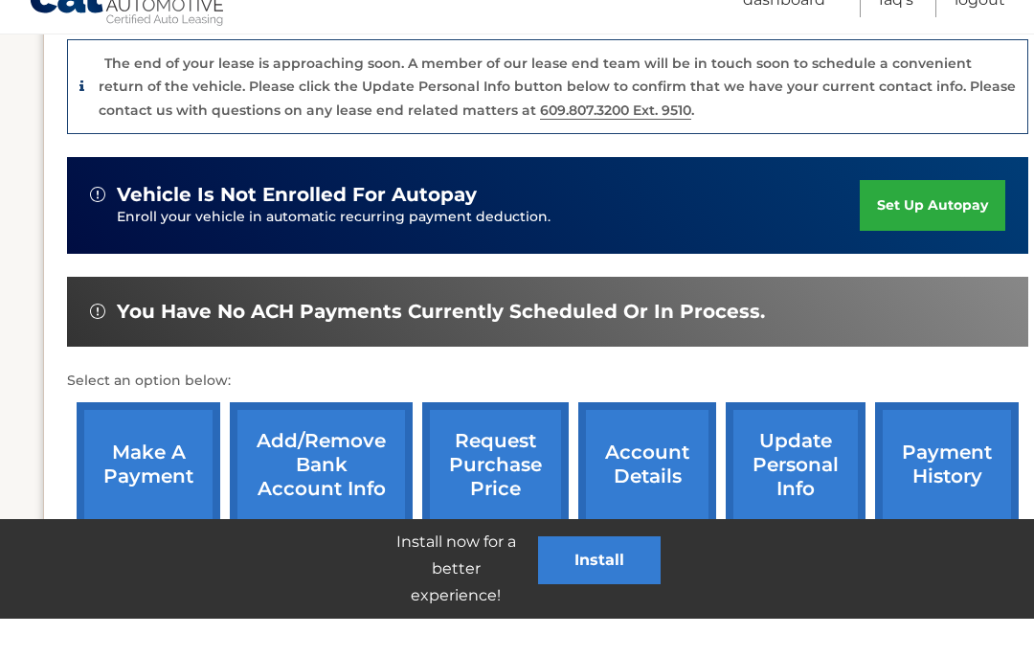
scroll to position [504, 0]
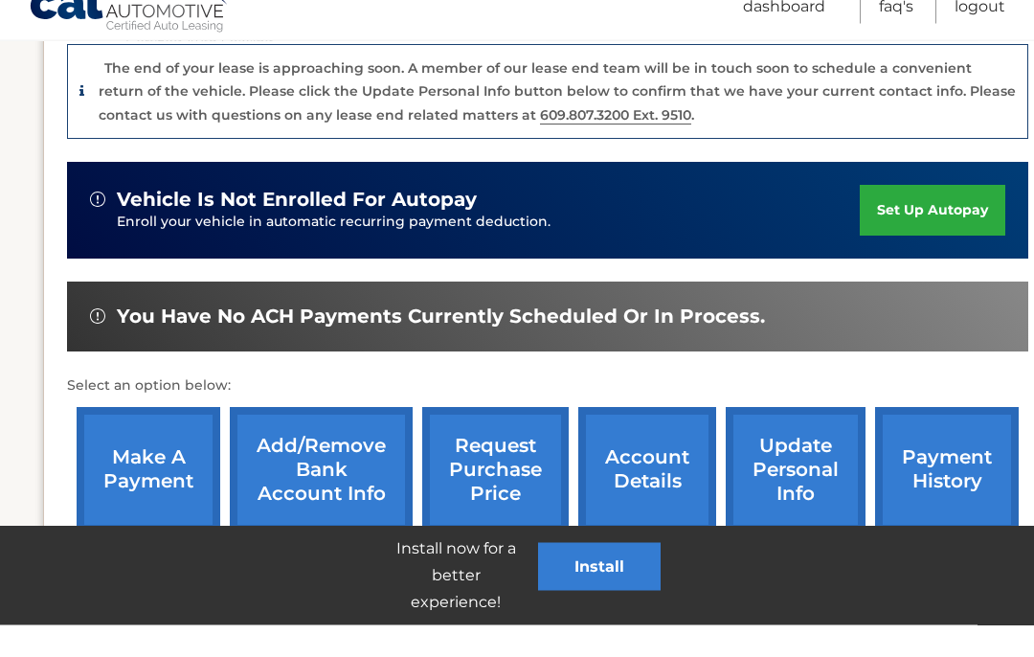
click at [156, 441] on link "make a payment" at bounding box center [149, 501] width 144 height 125
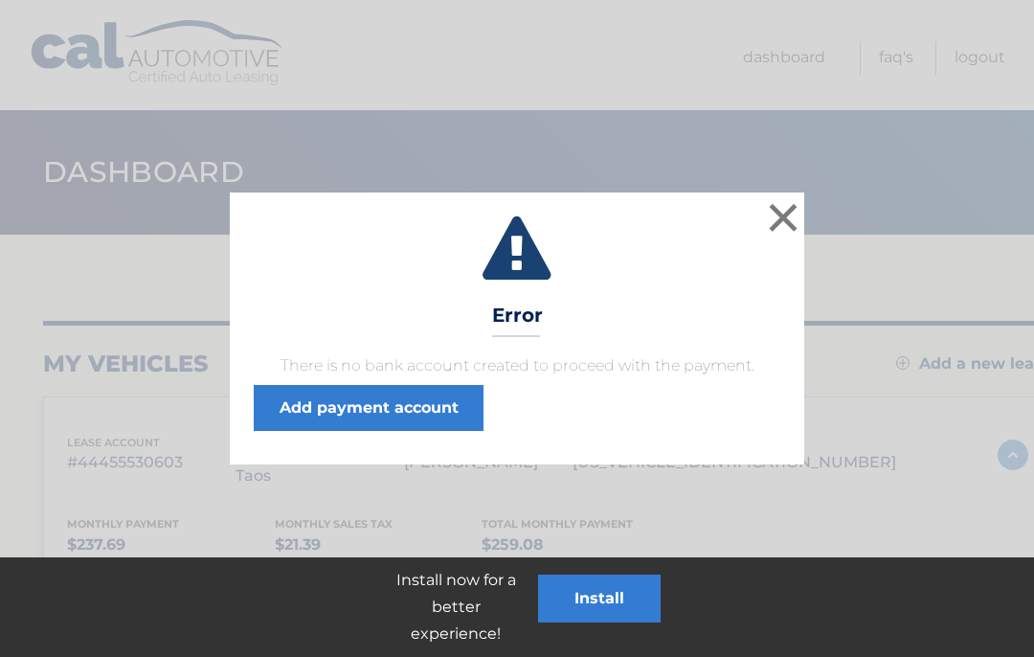
click at [786, 230] on button "×" at bounding box center [783, 217] width 38 height 38
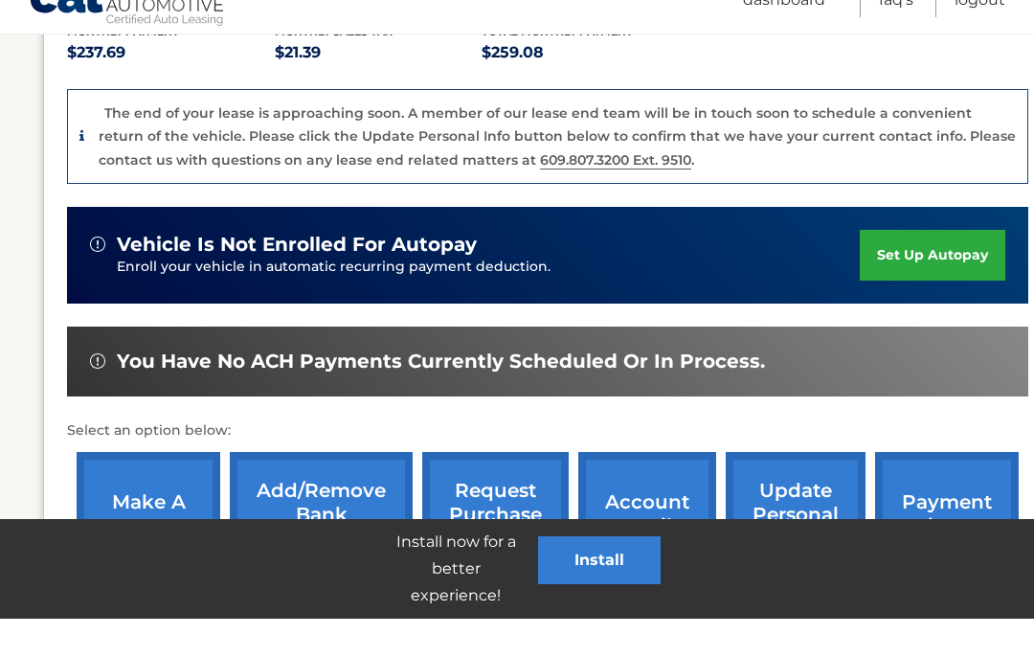
scroll to position [477, 0]
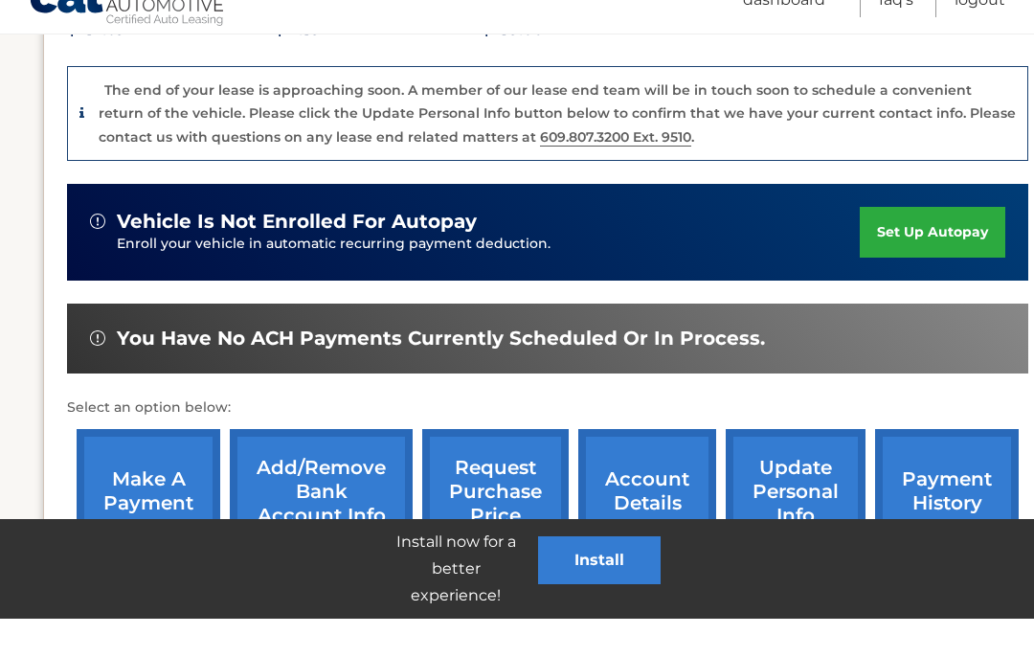
click at [332, 467] on link "Add/Remove bank account info" at bounding box center [321, 529] width 183 height 125
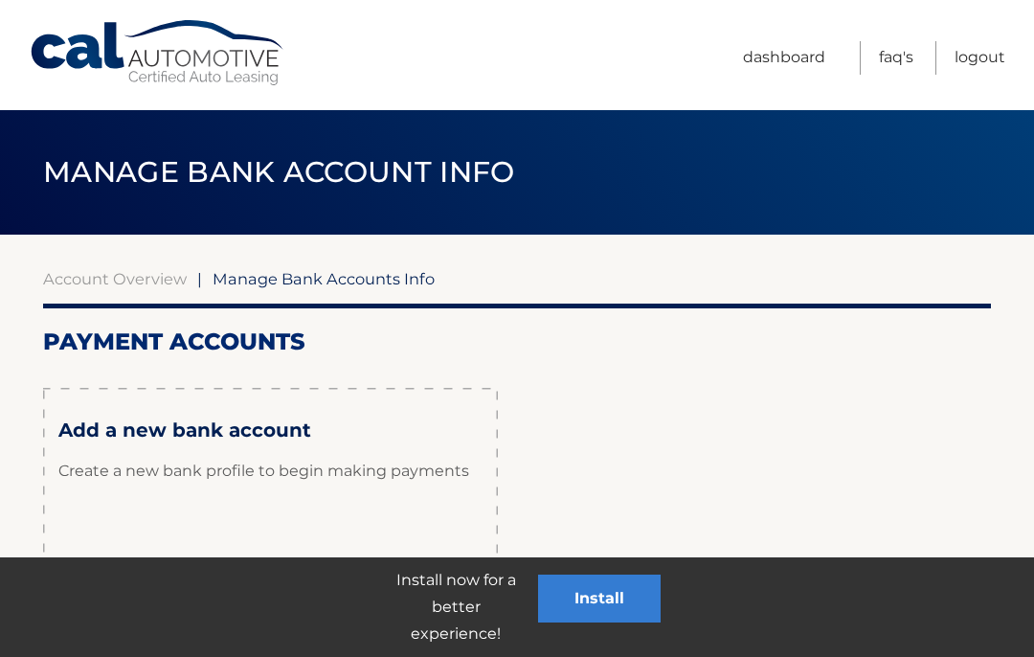
click at [795, 54] on link "Dashboard" at bounding box center [784, 58] width 82 height 34
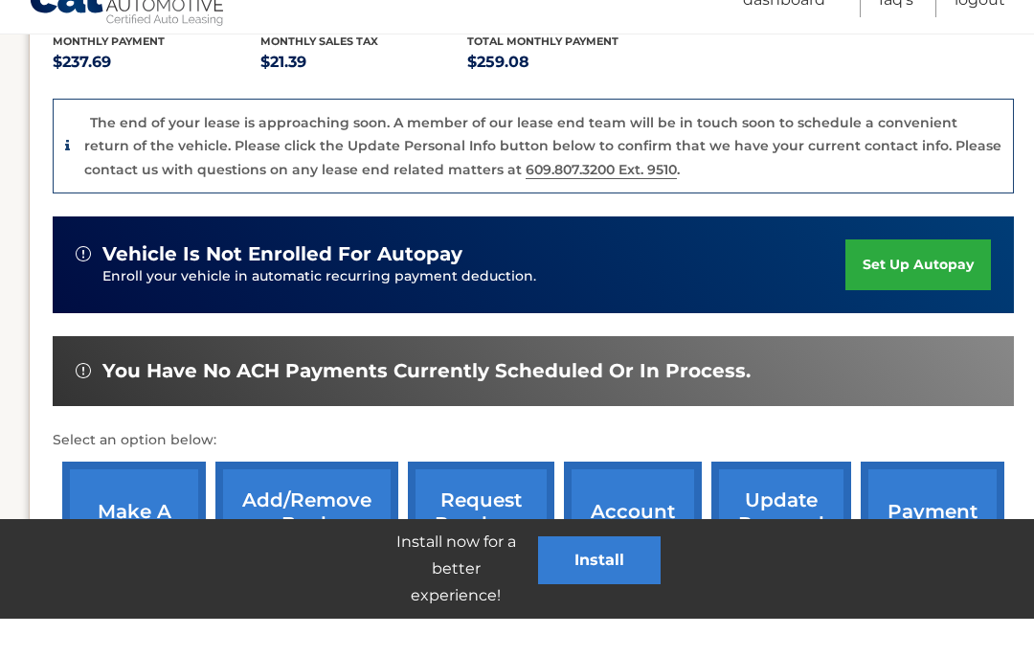
scroll to position [524, 14]
